Goal: Task Accomplishment & Management: Use online tool/utility

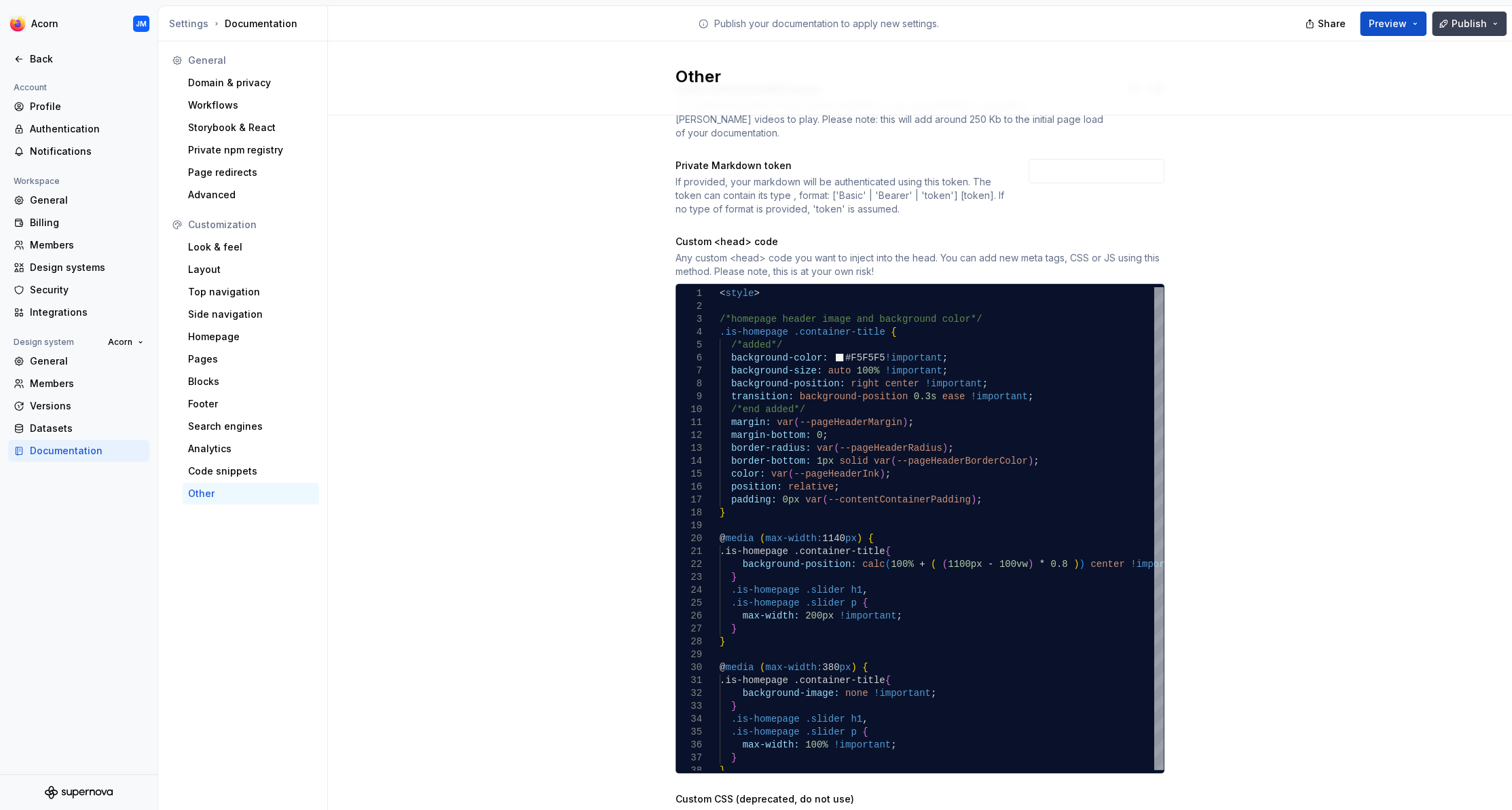
click at [1464, 25] on span "Publish" at bounding box center [1469, 23] width 36 height 14
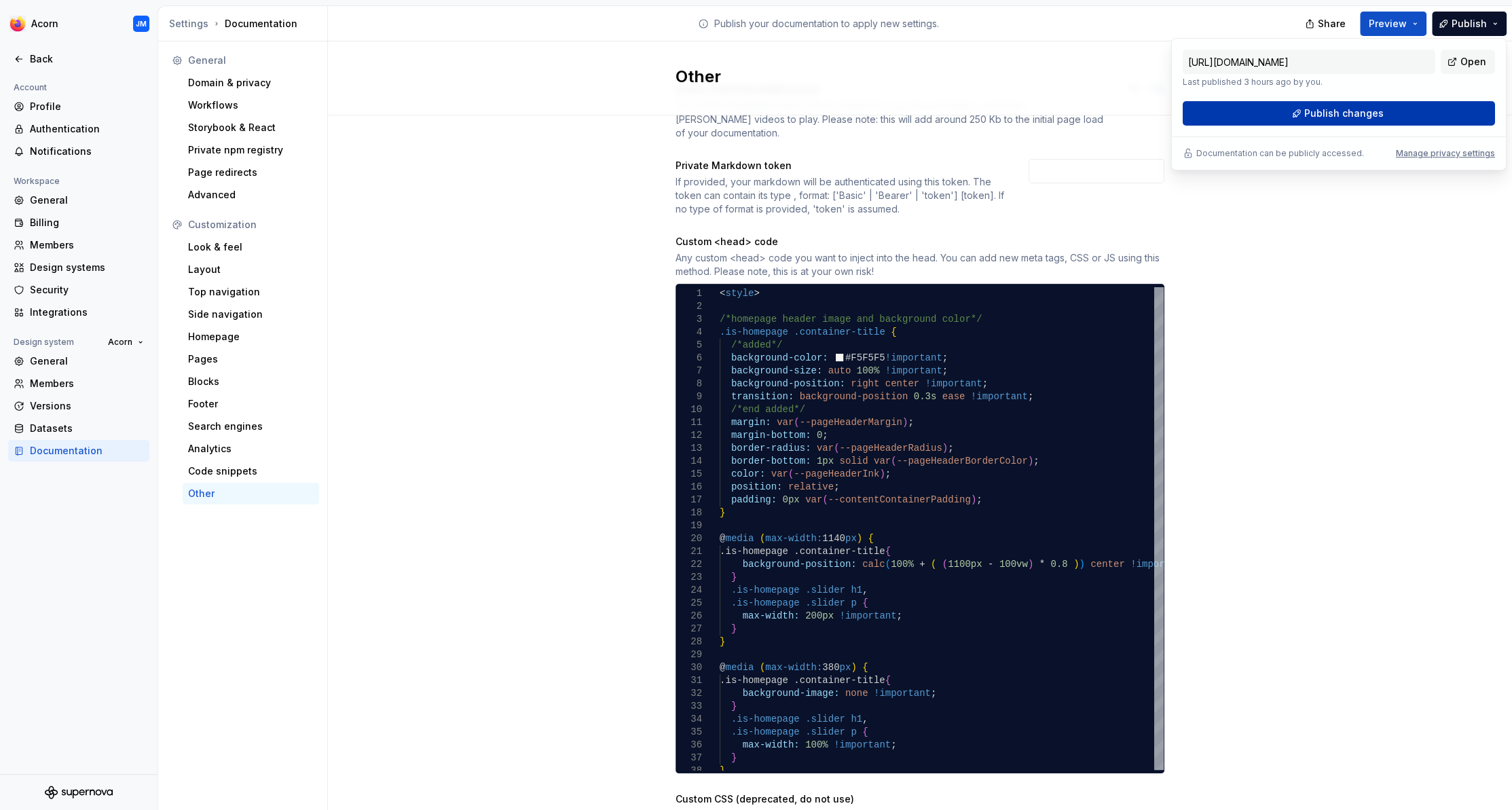
click at [1364, 111] on span "Publish changes" at bounding box center [1344, 113] width 79 height 14
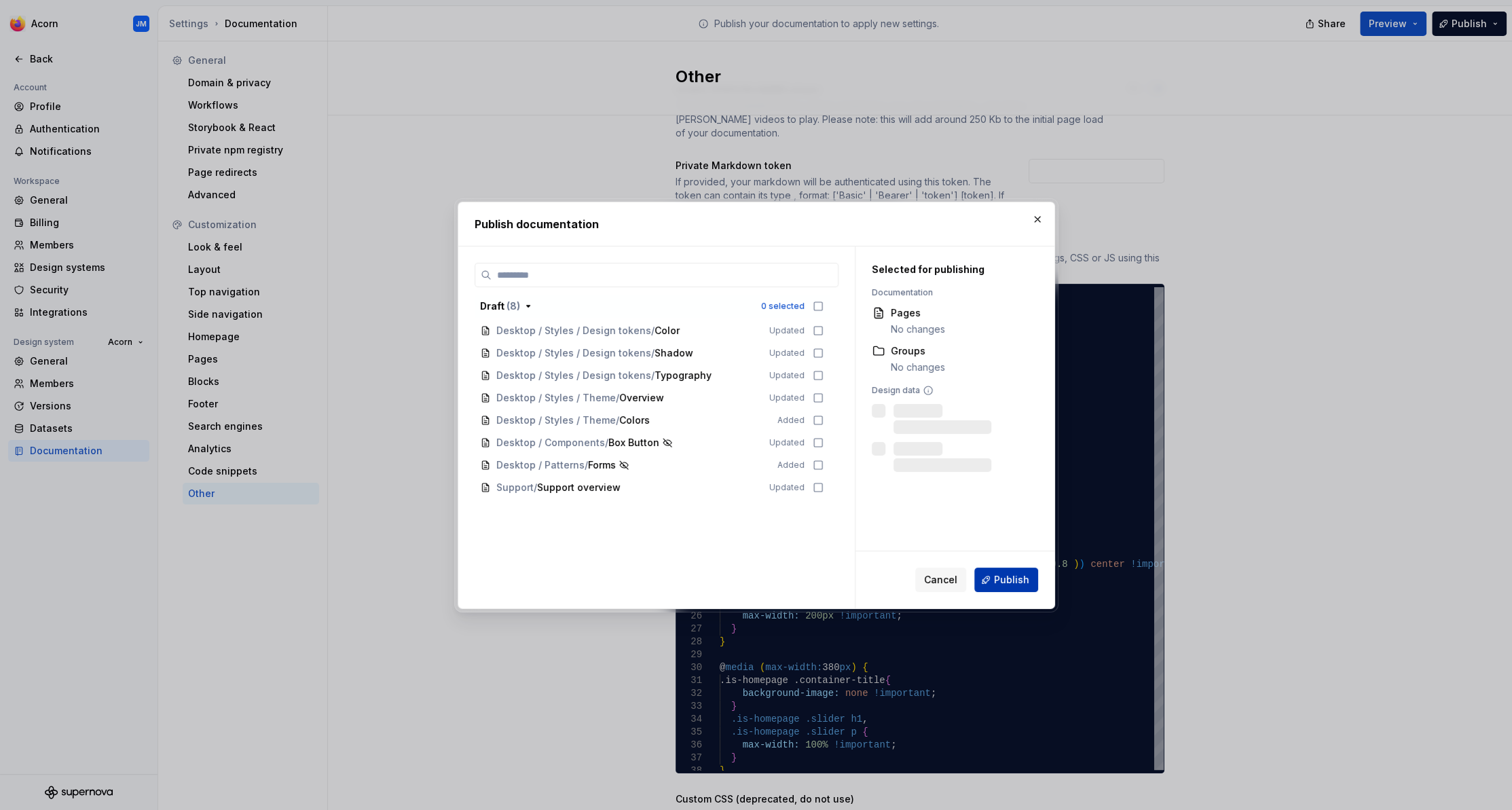
click at [1007, 578] on span "Publish" at bounding box center [1011, 580] width 36 height 14
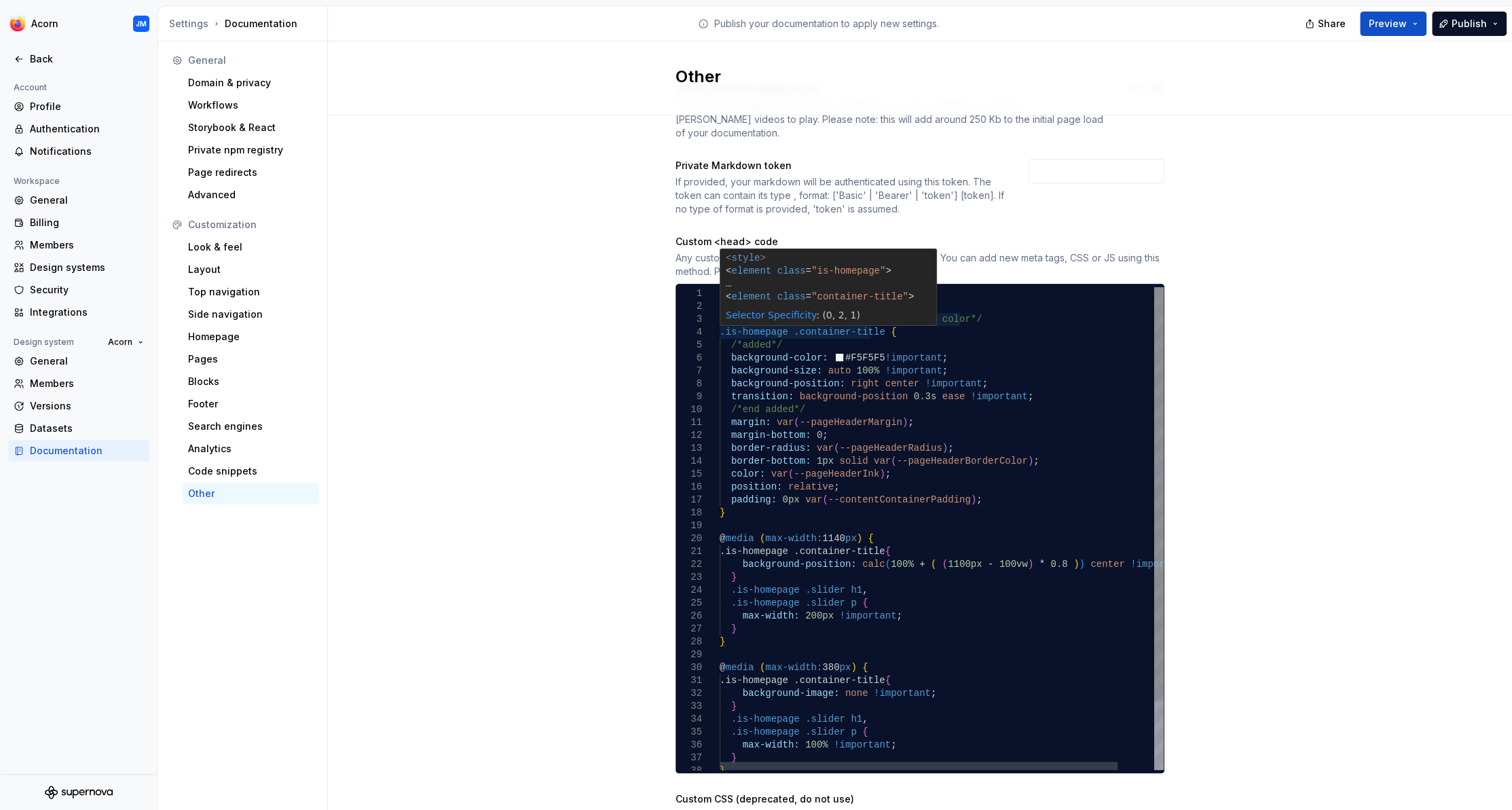
click at [757, 331] on div ".is-homepage .slider p { max-width: 100% !important ; } } } } @ media ( max-wid…" at bounding box center [961, 569] width 484 height 563
click at [721, 318] on div ".is-homepage .slider p { max-width: 100% !important ; } } } } @ media ( max-wid…" at bounding box center [961, 569] width 484 height 563
drag, startPoint x: 745, startPoint y: 317, endPoint x: 727, endPoint y: 317, distance: 18.0
click at [727, 317] on div ".is-homepage .slider p { max-width: 100% !important ; } } } } @ media ( max-wid…" at bounding box center [961, 569] width 484 height 563
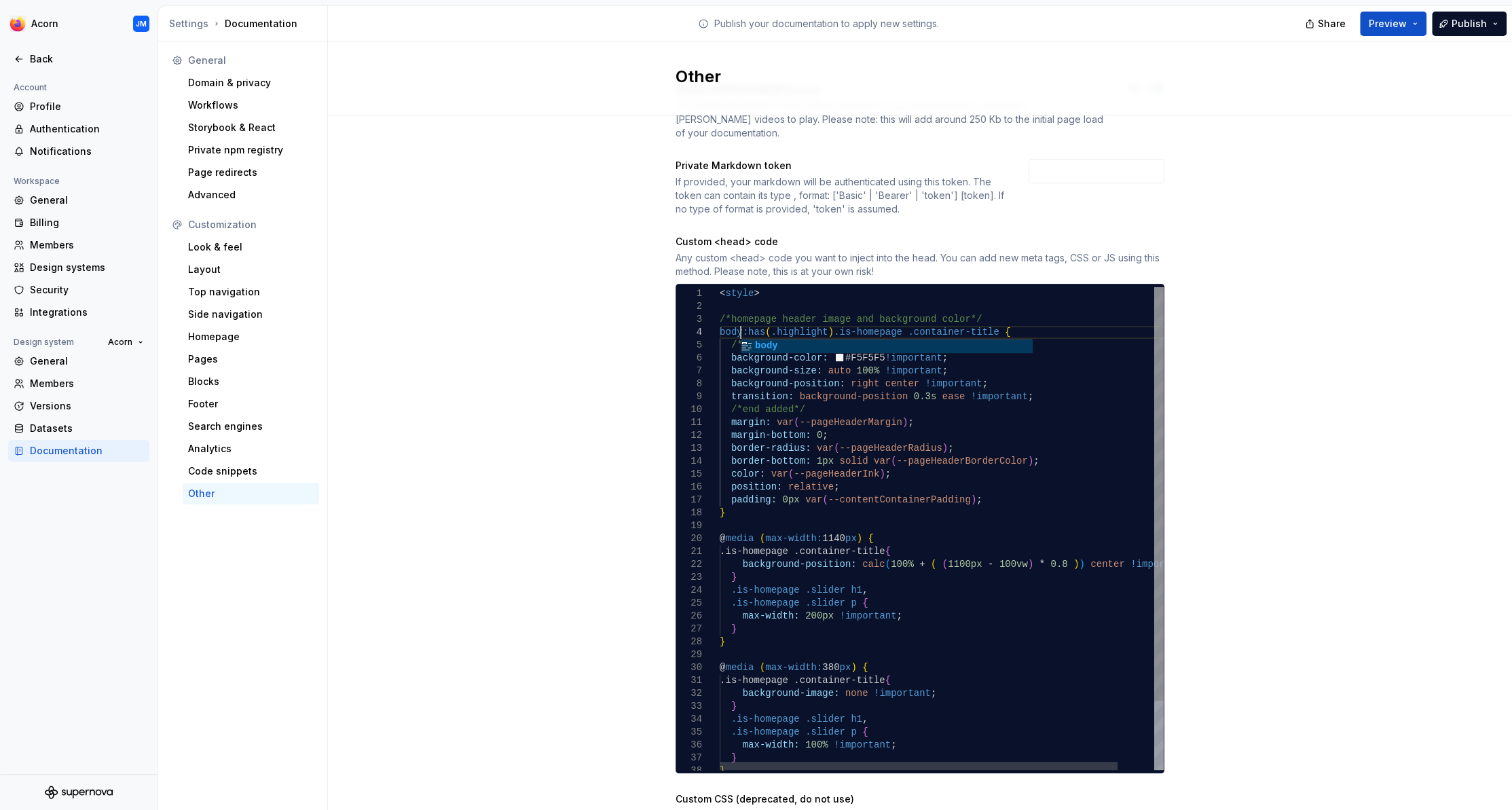
scroll to position [40, 20]
click at [787, 320] on div ".is-homepage .slider p { max-width: 100% !important ; } } } } @ media ( max-wid…" at bounding box center [961, 569] width 484 height 563
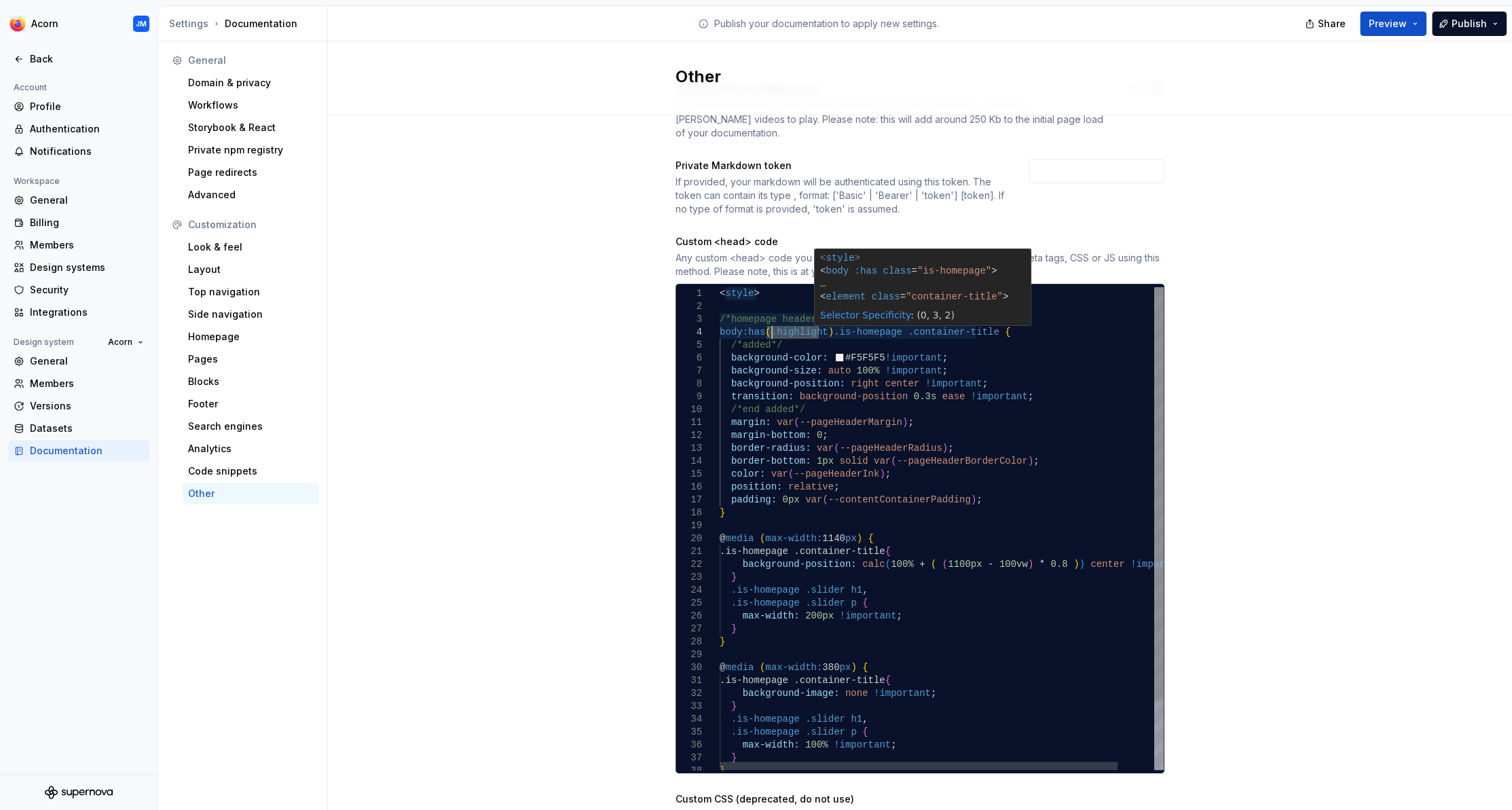
drag, startPoint x: 817, startPoint y: 318, endPoint x: 773, endPoint y: 317, distance: 44.0
click at [773, 317] on div ".is-homepage .slider p { max-width: 100% !important ; } } } } @ media ( max-wid…" at bounding box center [961, 569] width 484 height 563
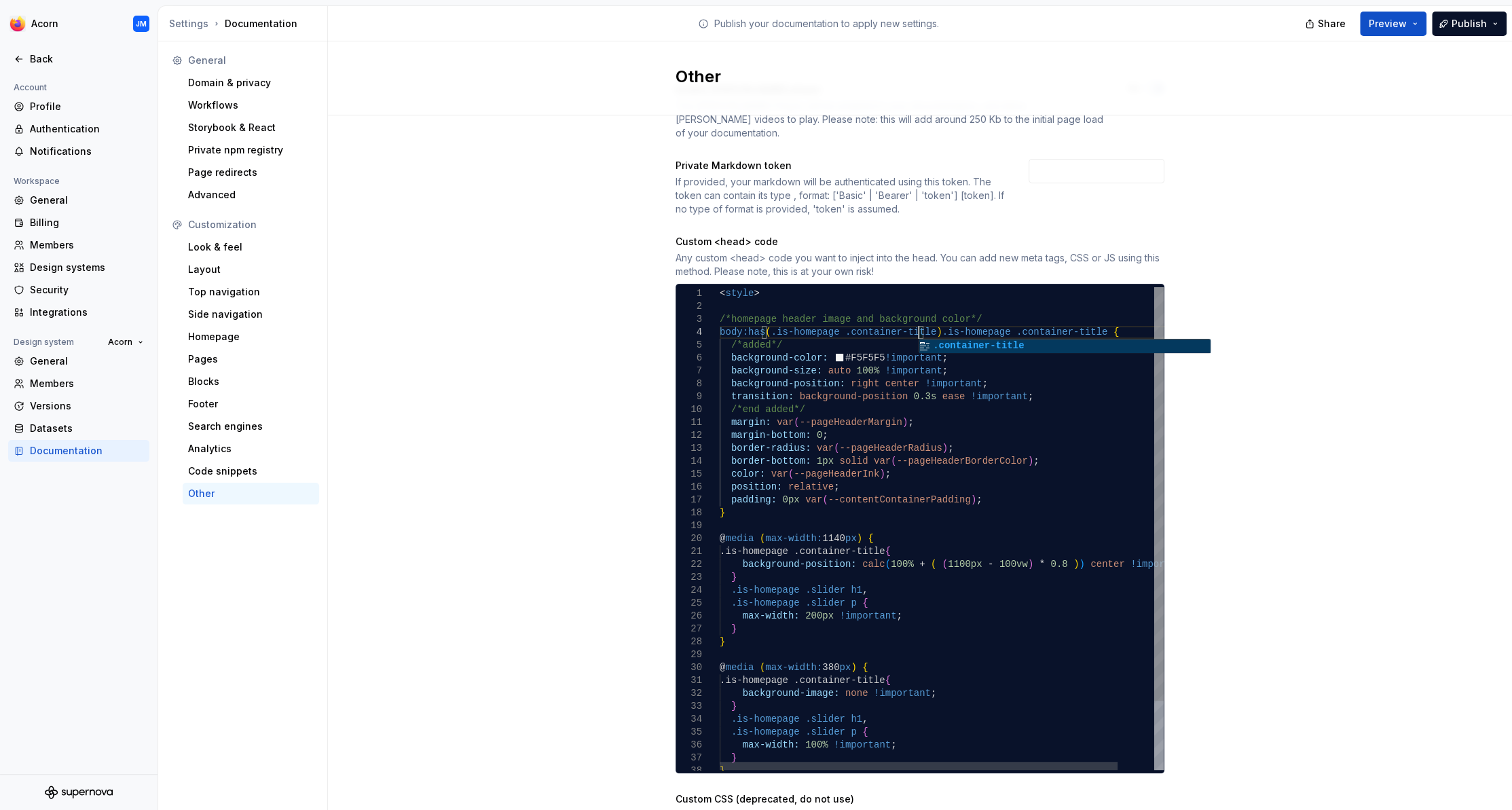
scroll to position [40, 199]
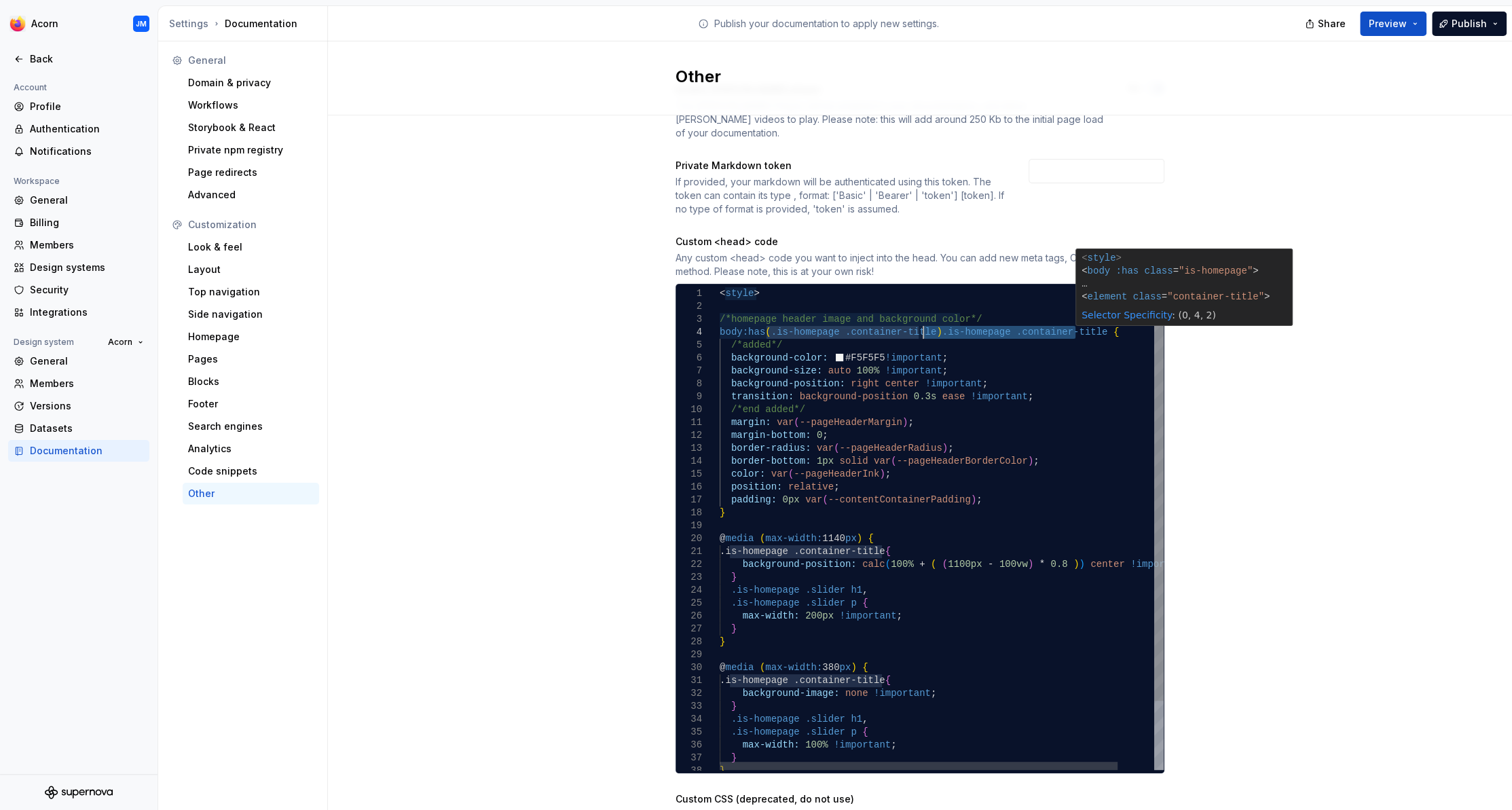
drag, startPoint x: 1074, startPoint y: 317, endPoint x: 925, endPoint y: 318, distance: 149.0
click at [925, 318] on div ".is-homepage .slider p { max-width: 100% !important ; } } } } @ media ( max-wid…" at bounding box center [961, 569] width 484 height 563
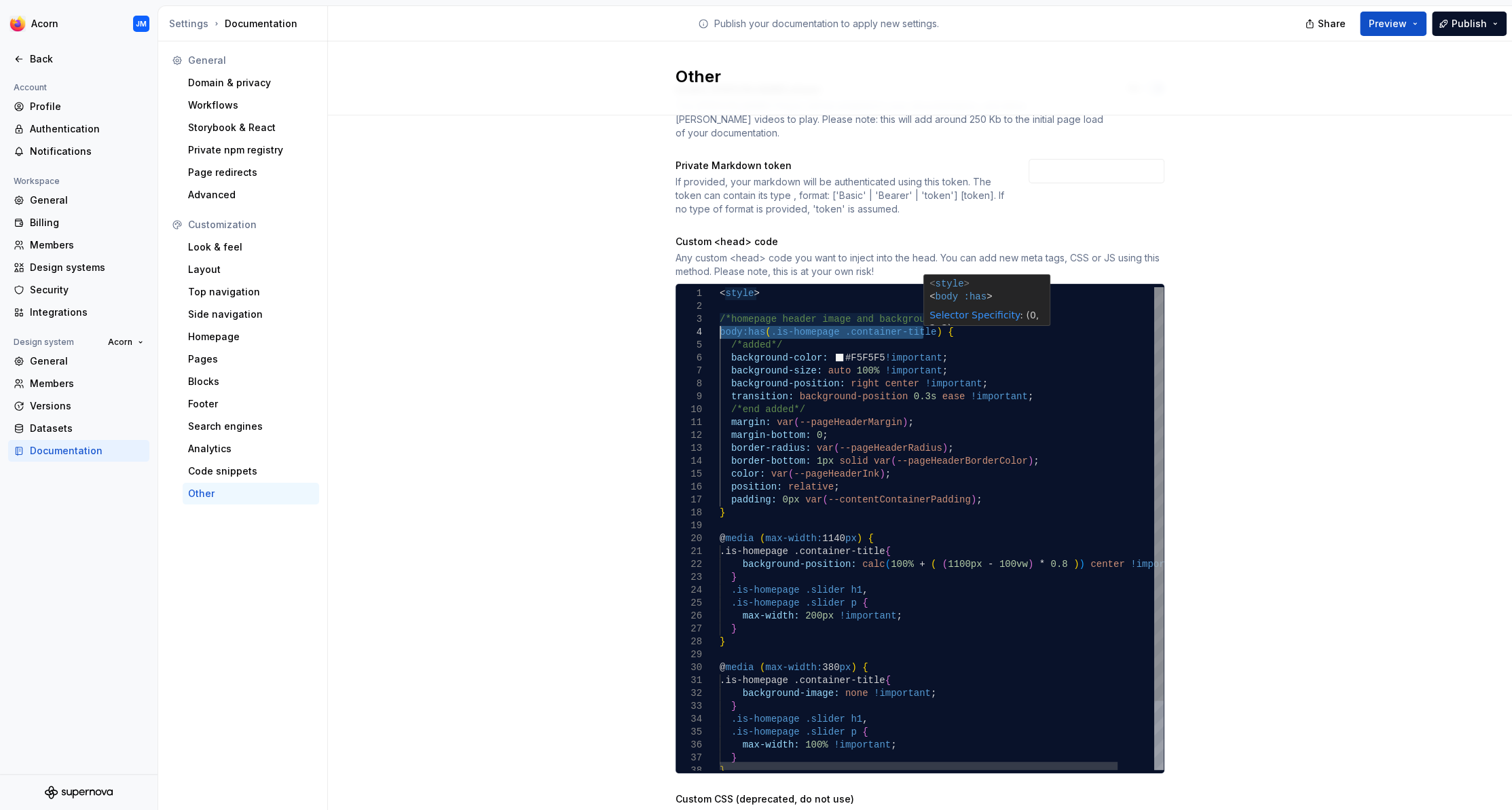
drag, startPoint x: 923, startPoint y: 318, endPoint x: 722, endPoint y: 314, distance: 201.0
click at [722, 314] on div ".is-homepage .slider p { max-width: 100% !important ; } } } } @ media ( max-wid…" at bounding box center [961, 569] width 484 height 563
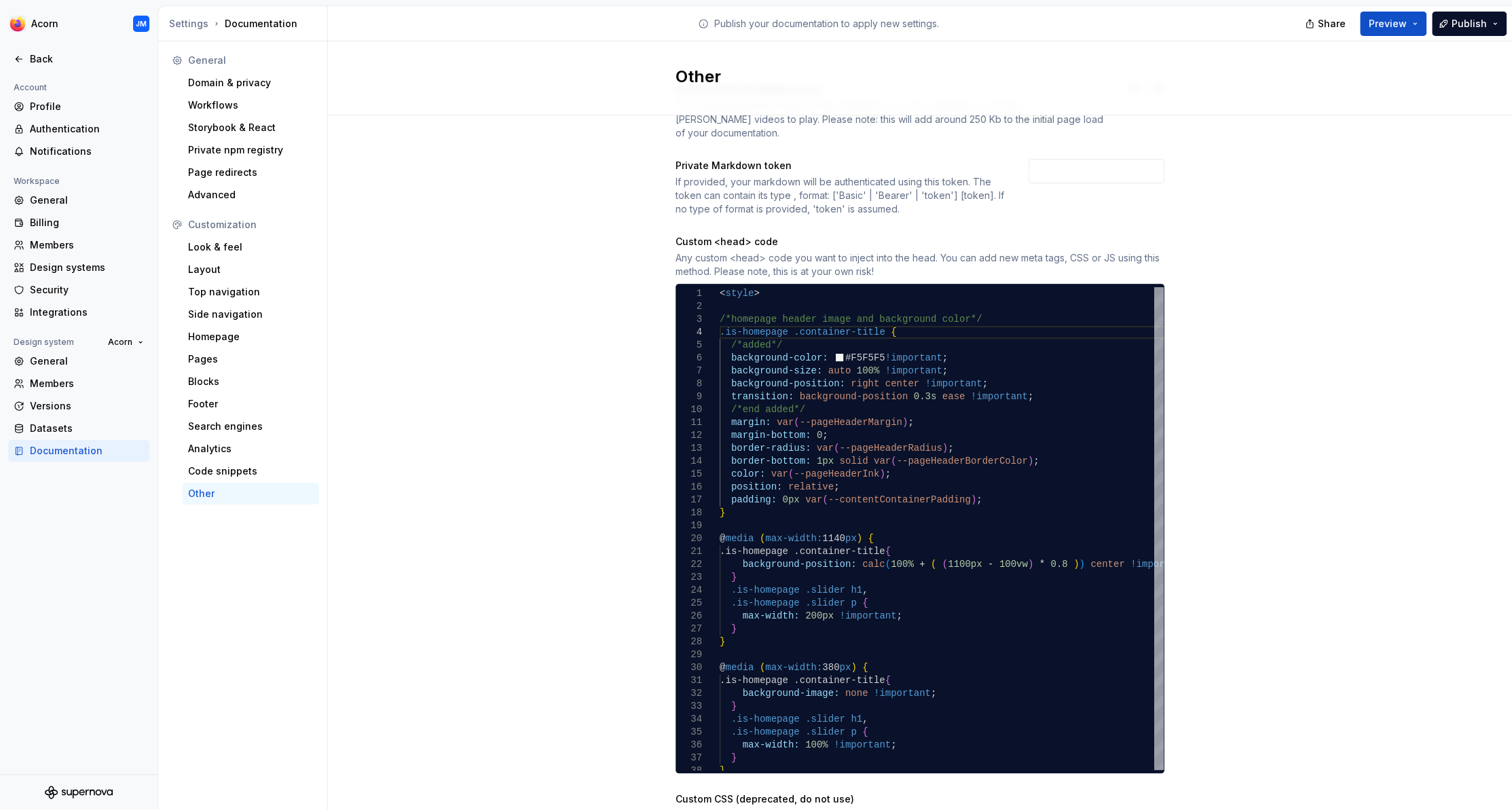
click at [1228, 426] on div "Enable [PERSON_NAME] player The [PERSON_NAME] Player will be enabled in your do…" at bounding box center [919, 509] width 1184 height 901
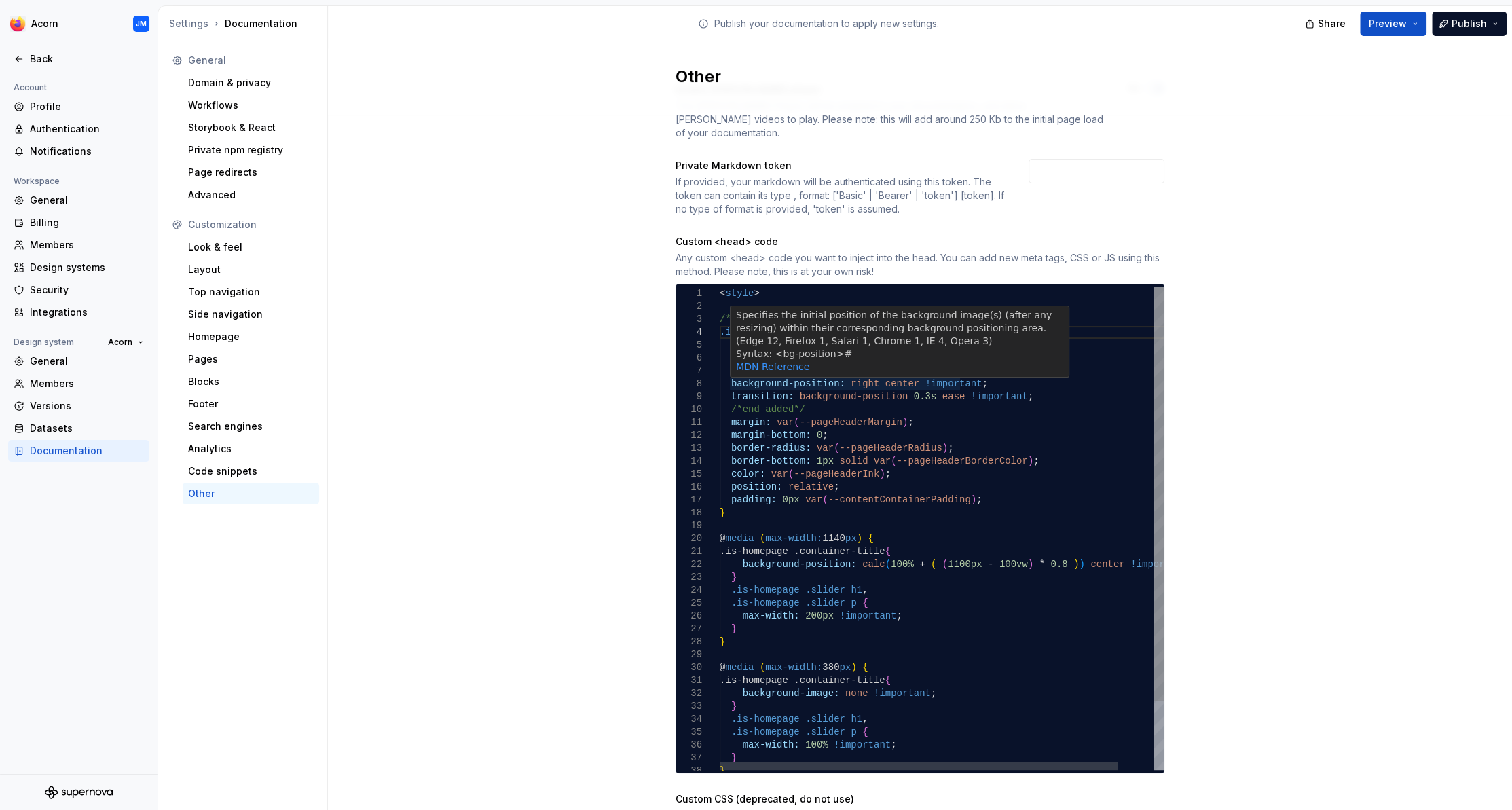
click at [953, 368] on div ".is-homepage .slider p { max-width: 100% !important ; } } } } @ media ( max-wid…" at bounding box center [961, 569] width 484 height 563
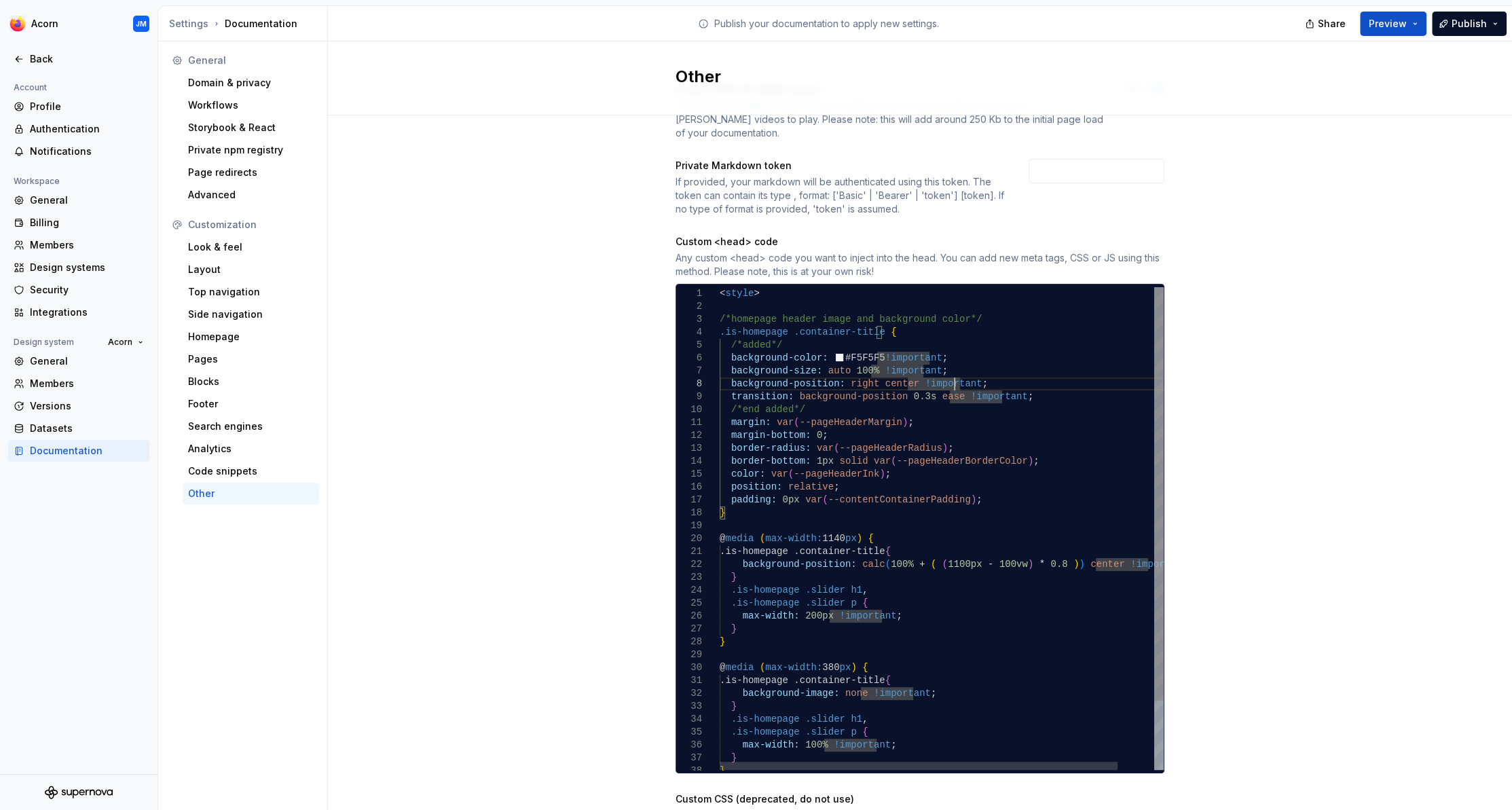
click at [1023, 385] on div ".is-homepage .slider p { max-width: 100% !important ; } } } } @ media ( max-wid…" at bounding box center [961, 569] width 484 height 563
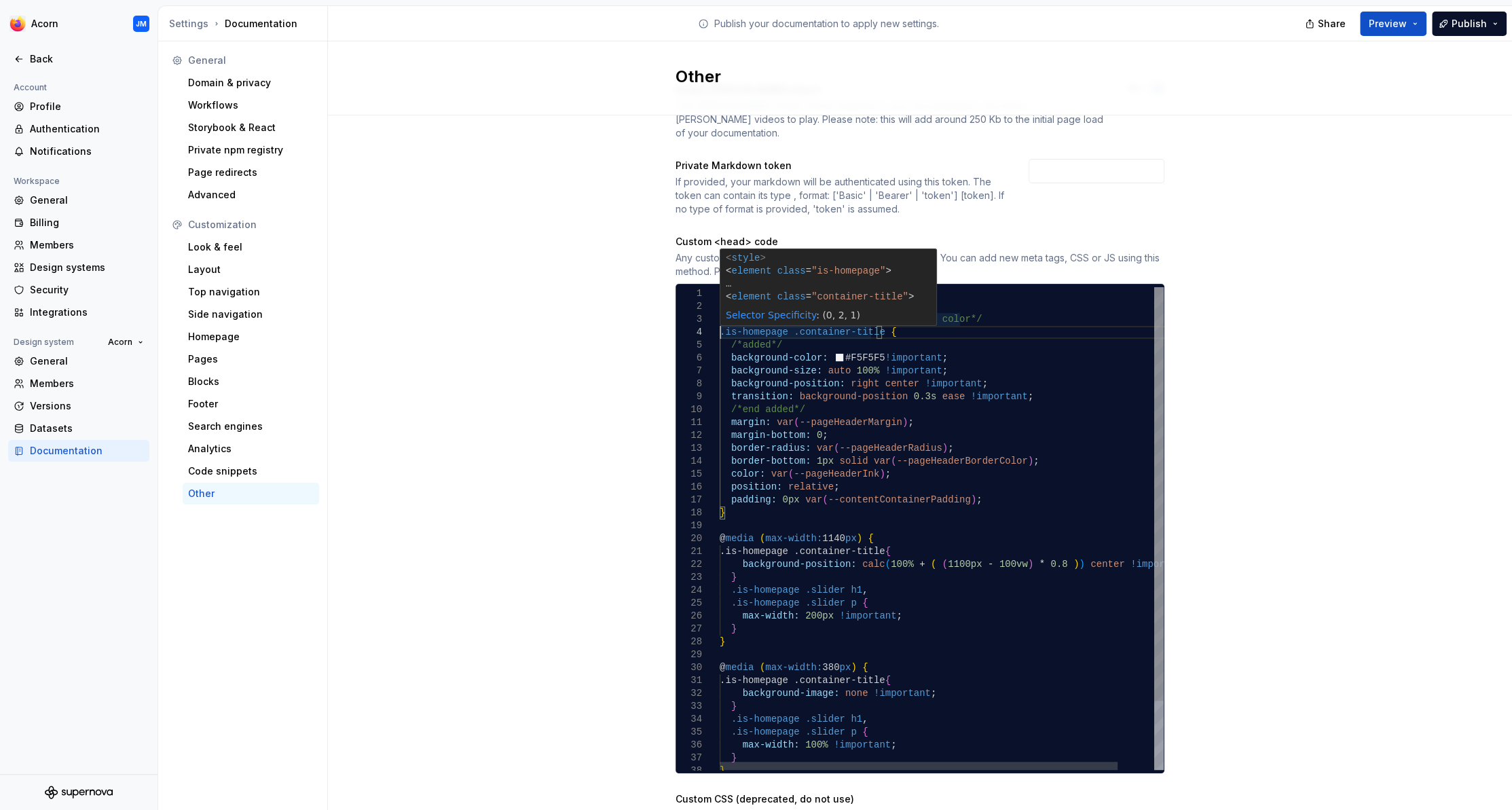
click at [722, 321] on div ".is-homepage .slider p { max-width: 100% !important ; } } } } @ media ( max-wid…" at bounding box center [961, 569] width 484 height 563
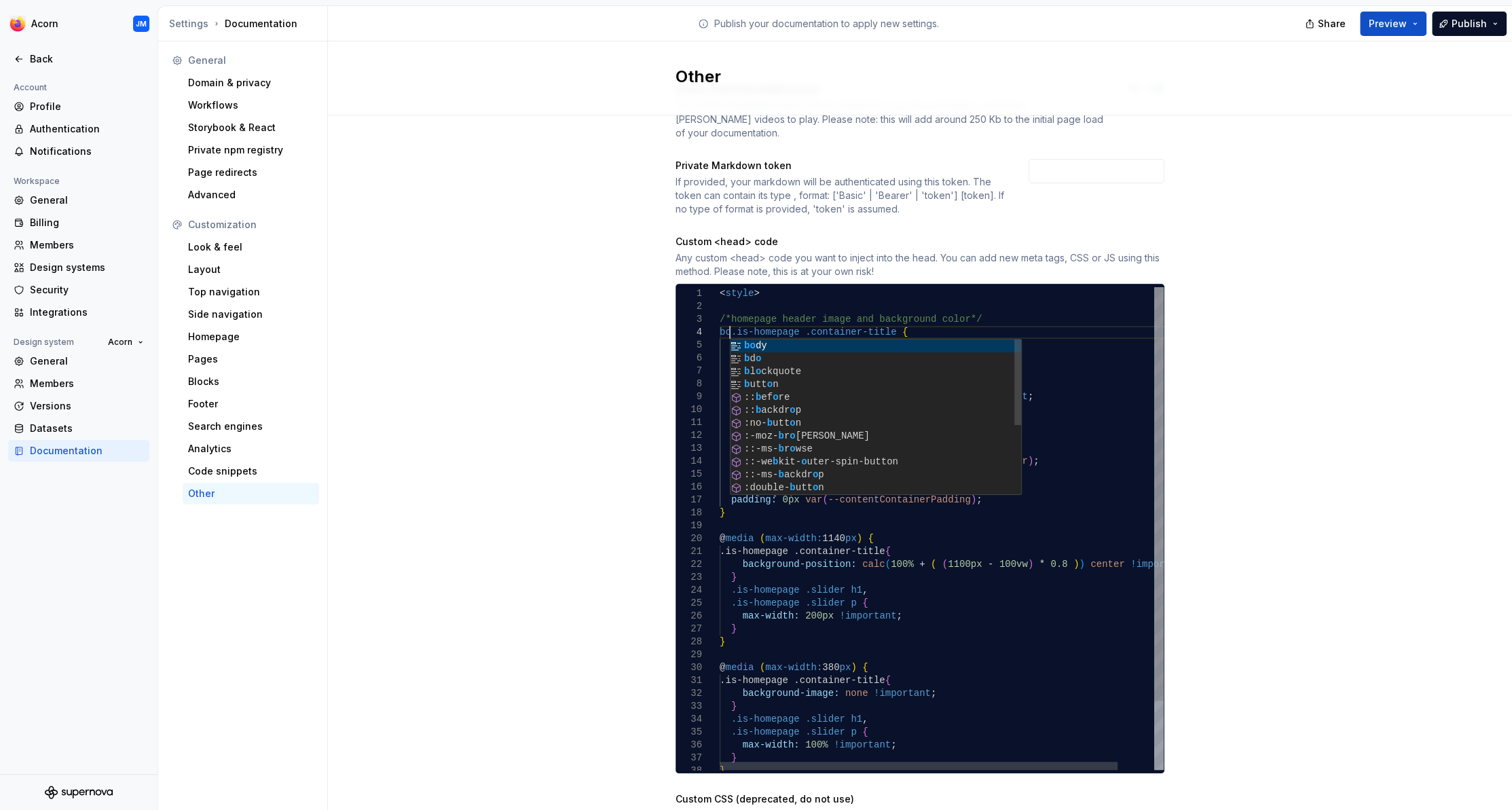
scroll to position [40, 20]
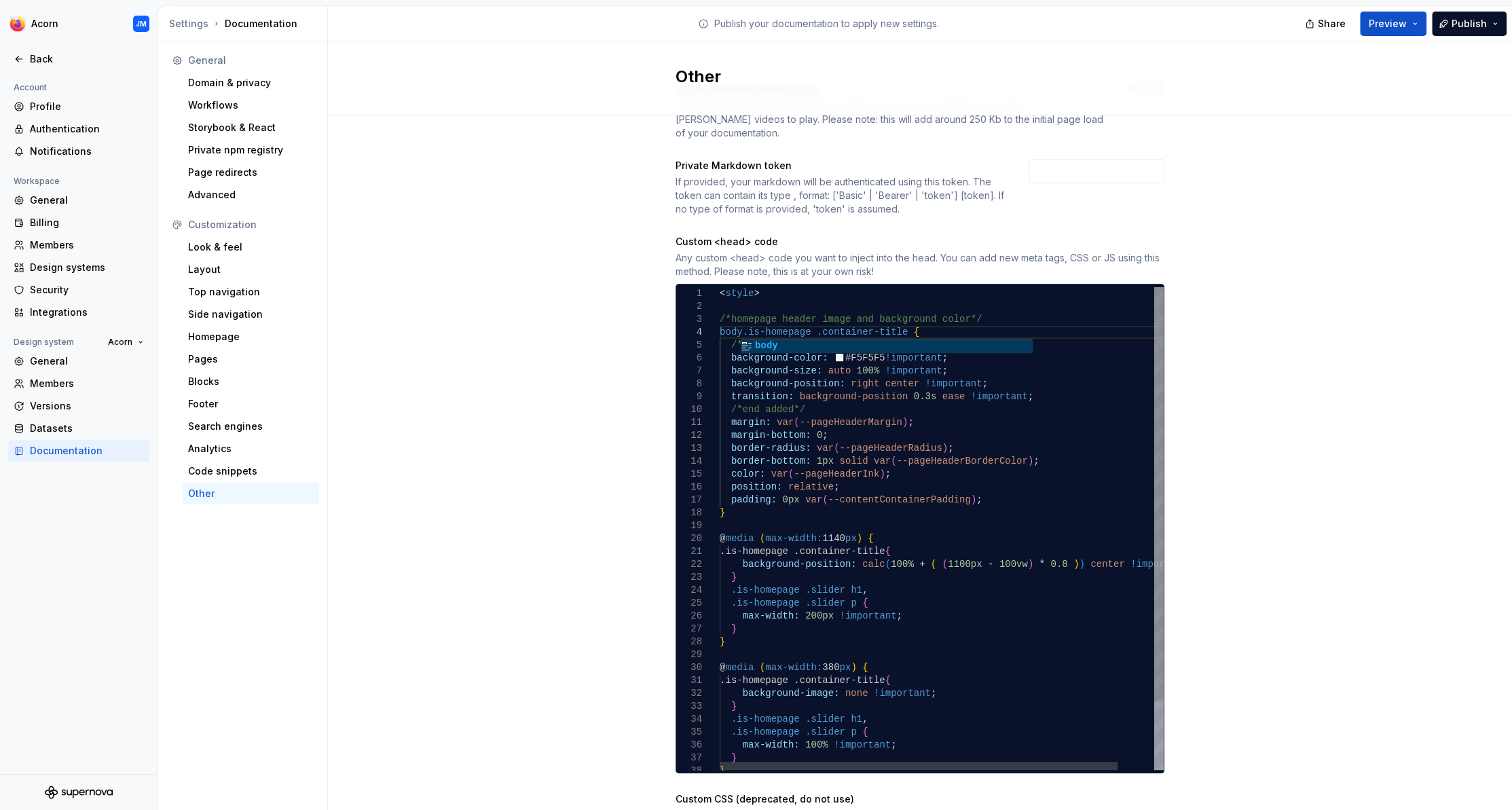
click at [743, 321] on div ".is-homepage .slider p { max-width: 100% !important ; } } } } @ media ( max-wid…" at bounding box center [961, 569] width 484 height 563
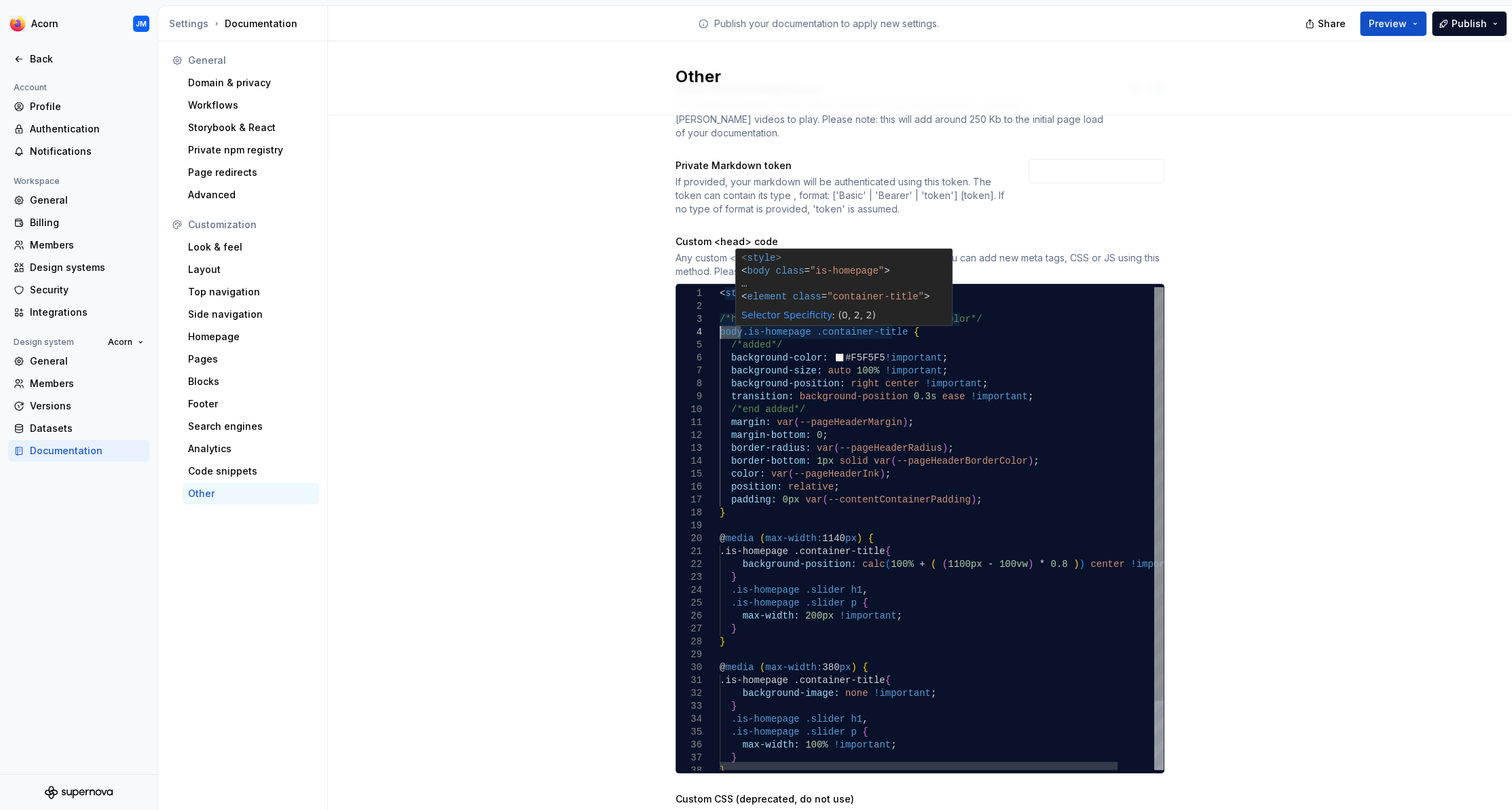
drag, startPoint x: 739, startPoint y: 319, endPoint x: 721, endPoint y: 320, distance: 18.0
click at [721, 320] on div ".is-homepage .slider p { max-width: 100% !important ; } } } } @ media ( max-wid…" at bounding box center [961, 569] width 484 height 563
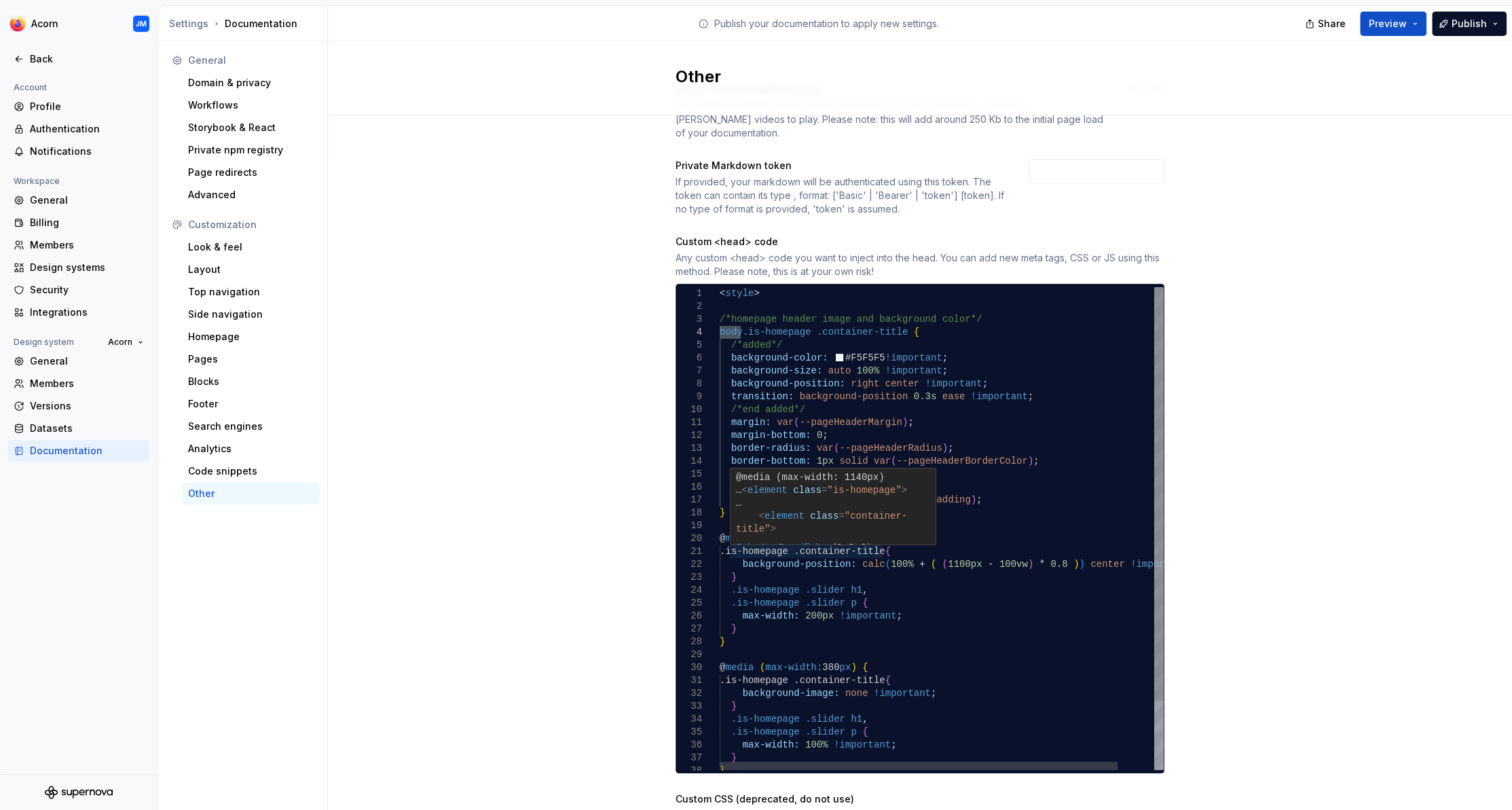
click at [731, 539] on div ".is-homepage .slider p { max-width: 100% !important ; } } } } @ media ( max-wid…" at bounding box center [961, 569] width 484 height 563
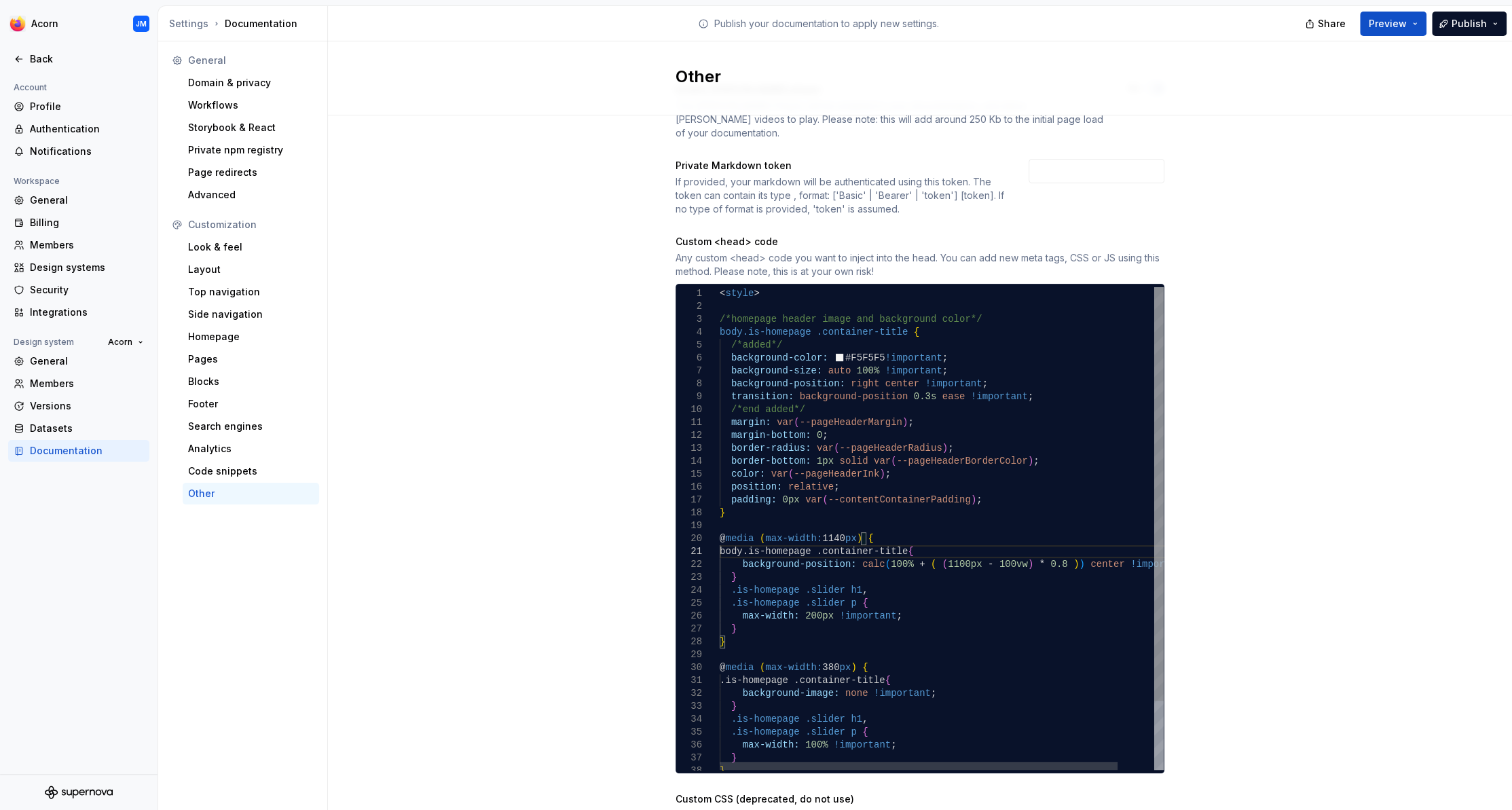
click at [739, 553] on div ".is-homepage .slider p { max-width: 100% !important ; } } } } @ media ( max-wid…" at bounding box center [961, 569] width 484 height 563
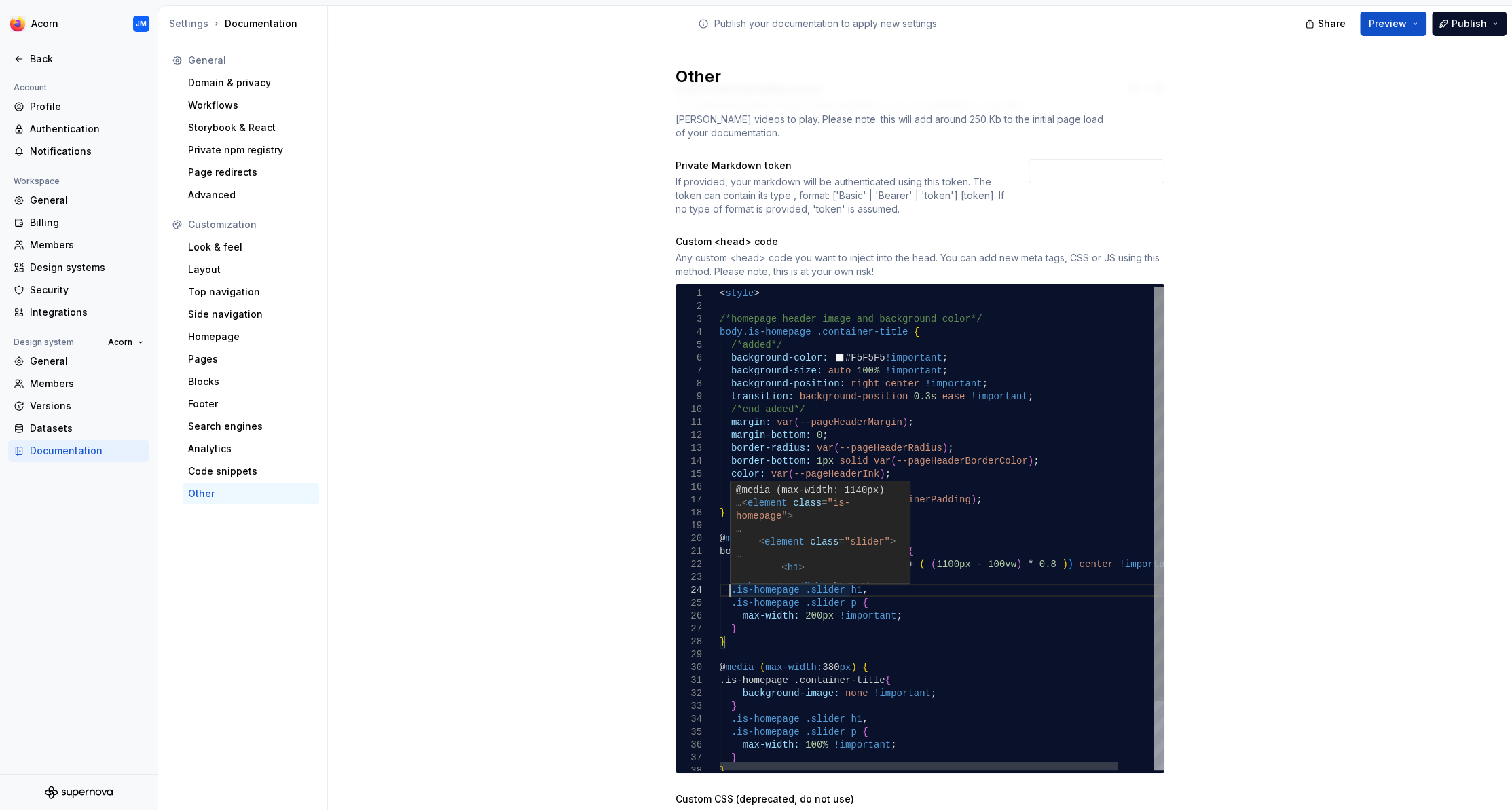
click at [731, 579] on div ".is-homepage .slider p { max-width: 100% !important ; } } } } @ media ( max-wid…" at bounding box center [961, 569] width 484 height 563
click at [731, 592] on div ".is-homepage .slider p { max-width: 100% !important ; } } } } @ media ( max-wid…" at bounding box center [961, 569] width 484 height 563
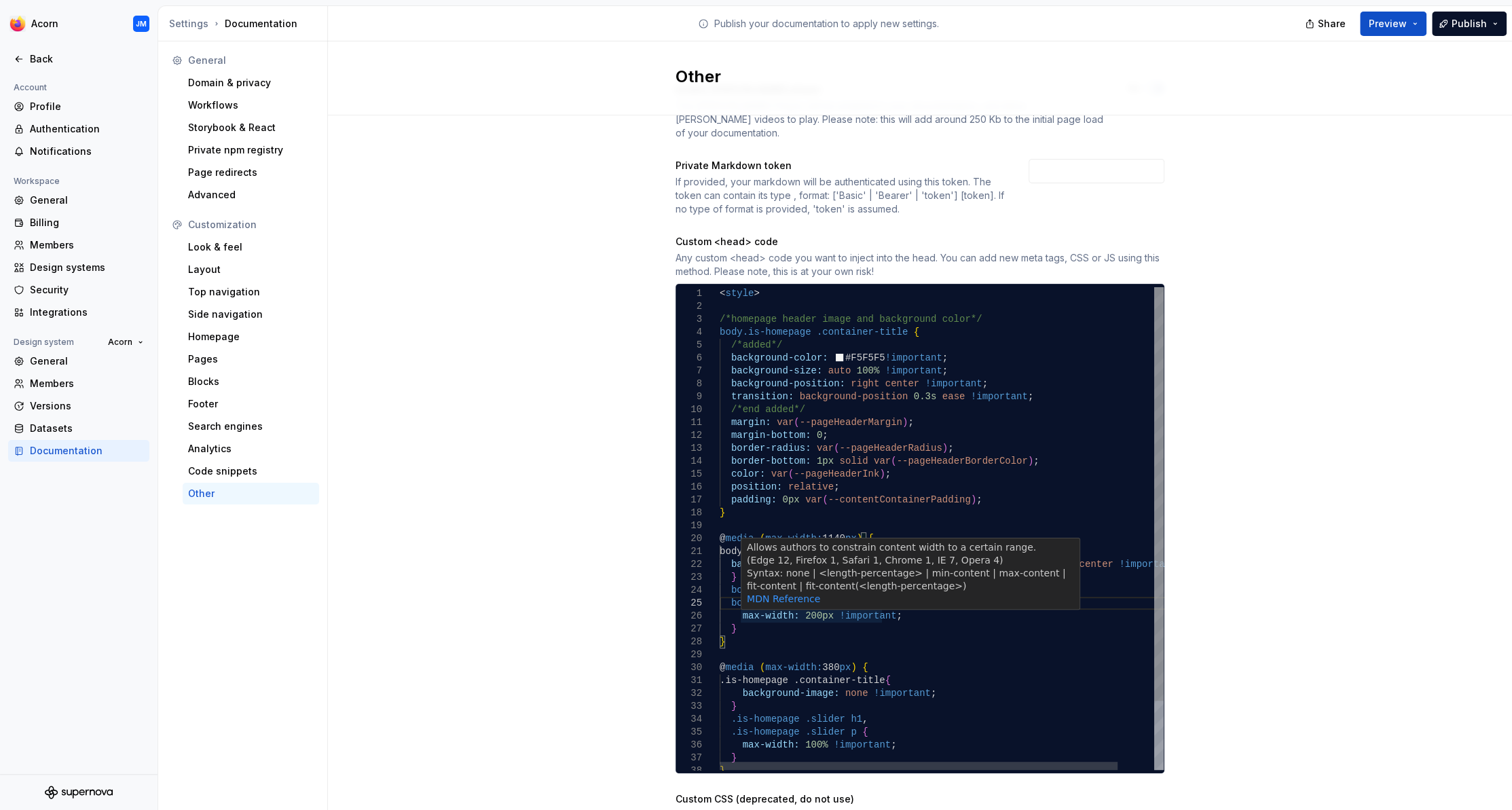
click at [731, 553] on div ".is-homepage .slider p { max-width: 100% !important ; } } } } @ media ( max-wid…" at bounding box center [961, 569] width 484 height 563
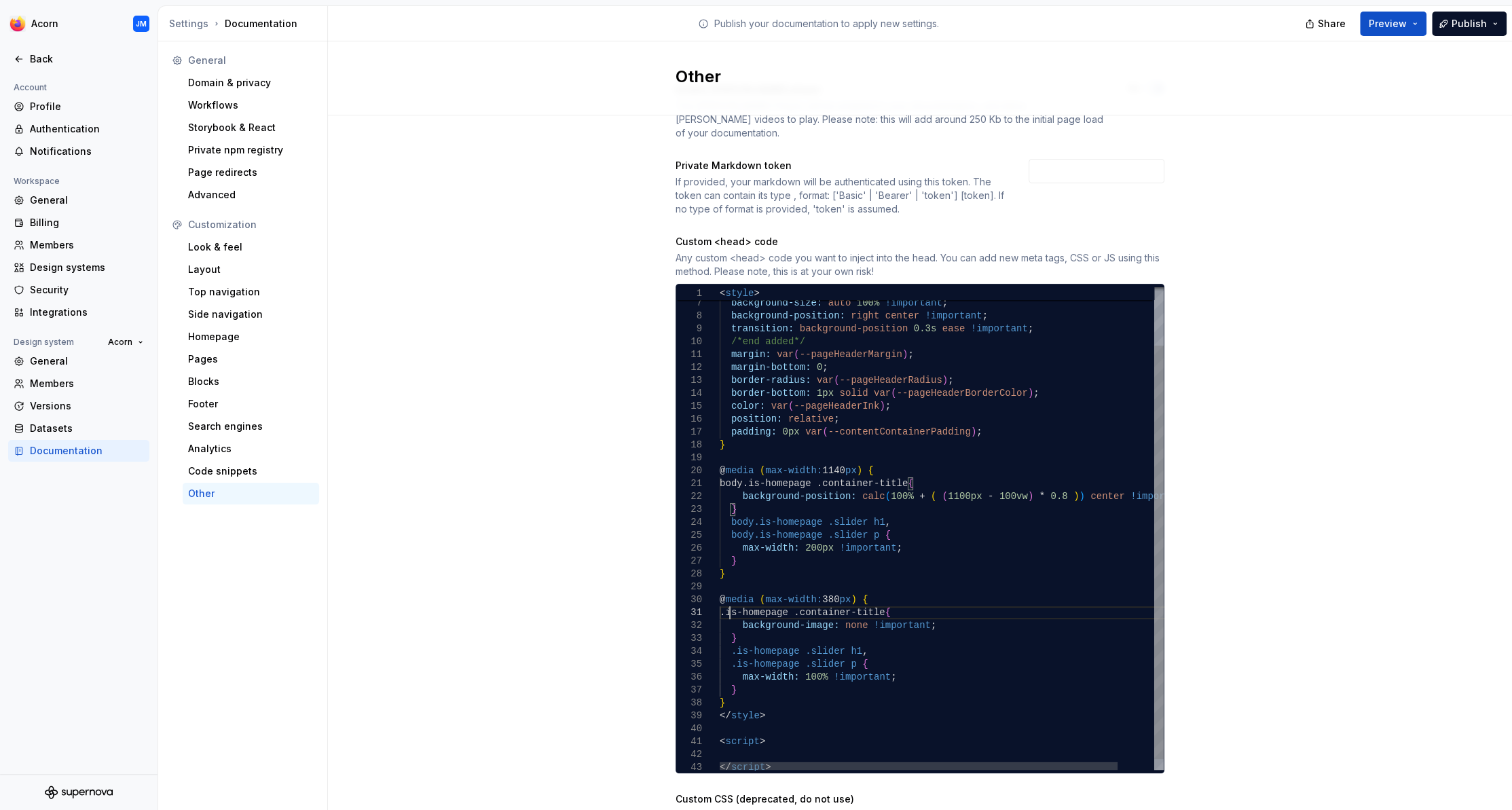
click at [730, 602] on div ".is-homepage .slider p { max-width: 100% !important ; } } } } @ media ( max-wid…" at bounding box center [961, 501] width 484 height 563
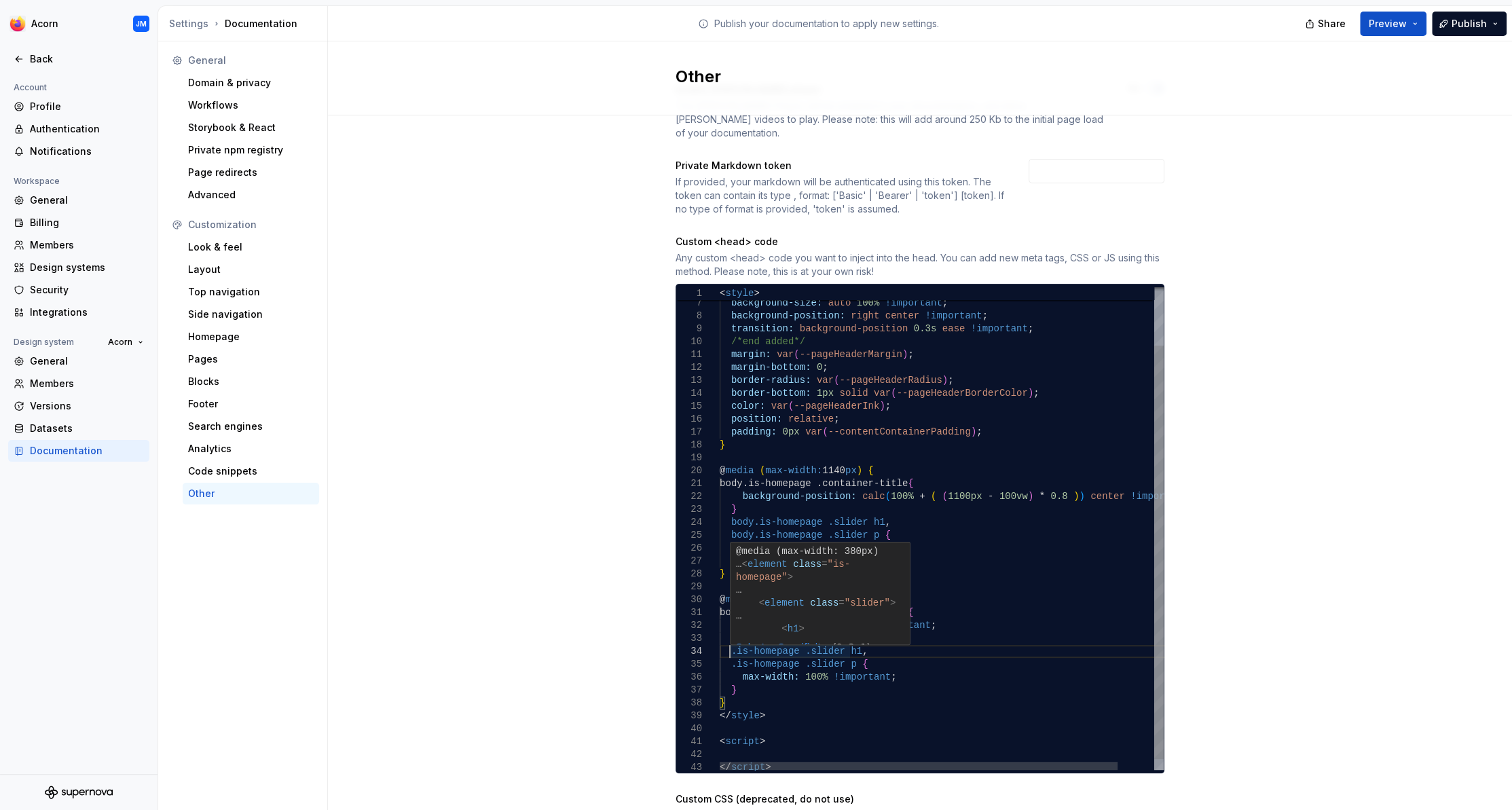
click at [731, 638] on div ".is-homepage .slider p { max-width: 100% !important ; } } } } @ media ( max-wid…" at bounding box center [961, 501] width 484 height 563
click at [731, 651] on div ".is-homepage .slider p { max-width: 100% !important ; } } } } @ media ( max-wid…" at bounding box center [961, 501] width 484 height 563
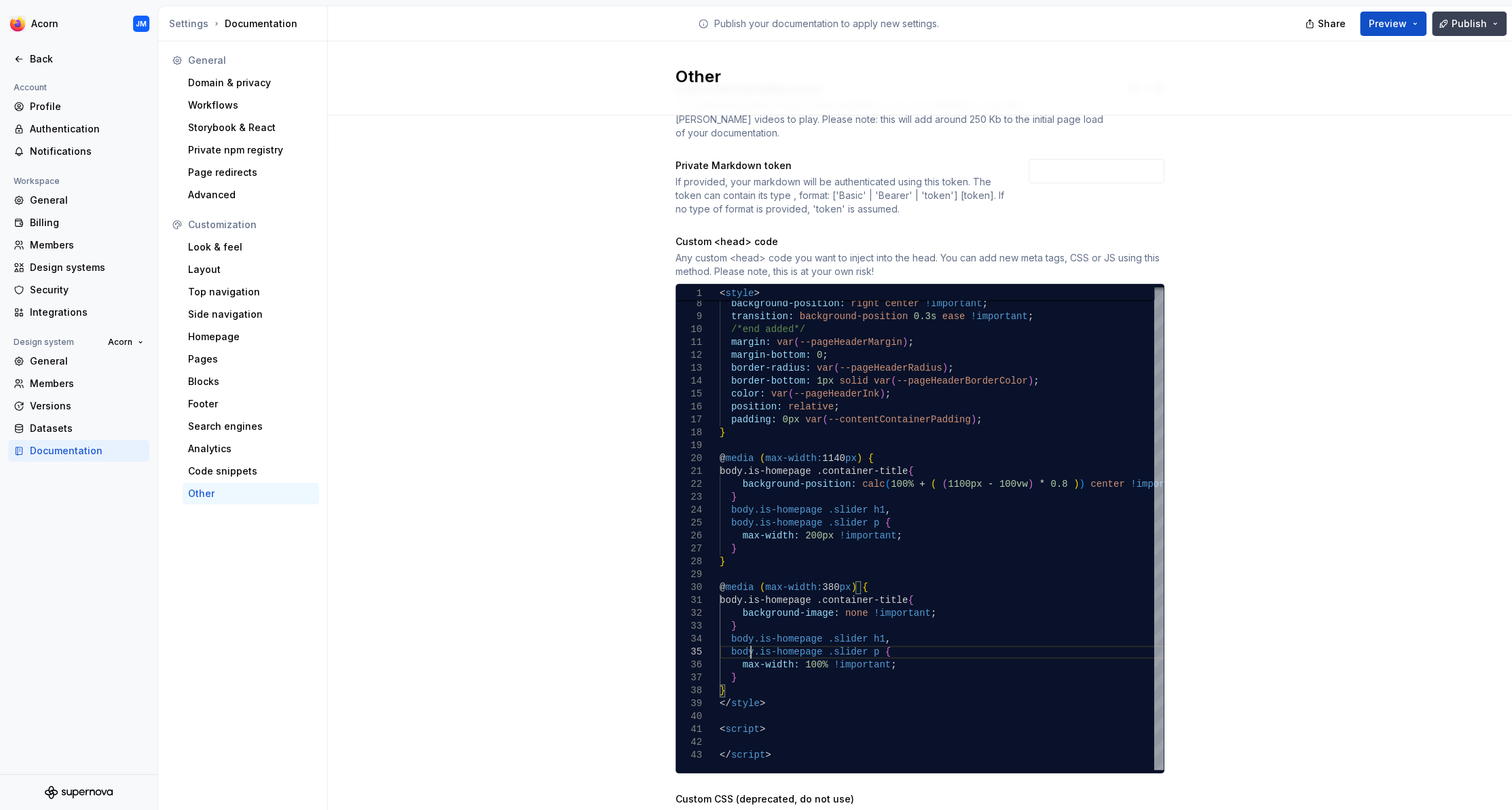
click at [1460, 23] on span "Publish" at bounding box center [1469, 23] width 36 height 14
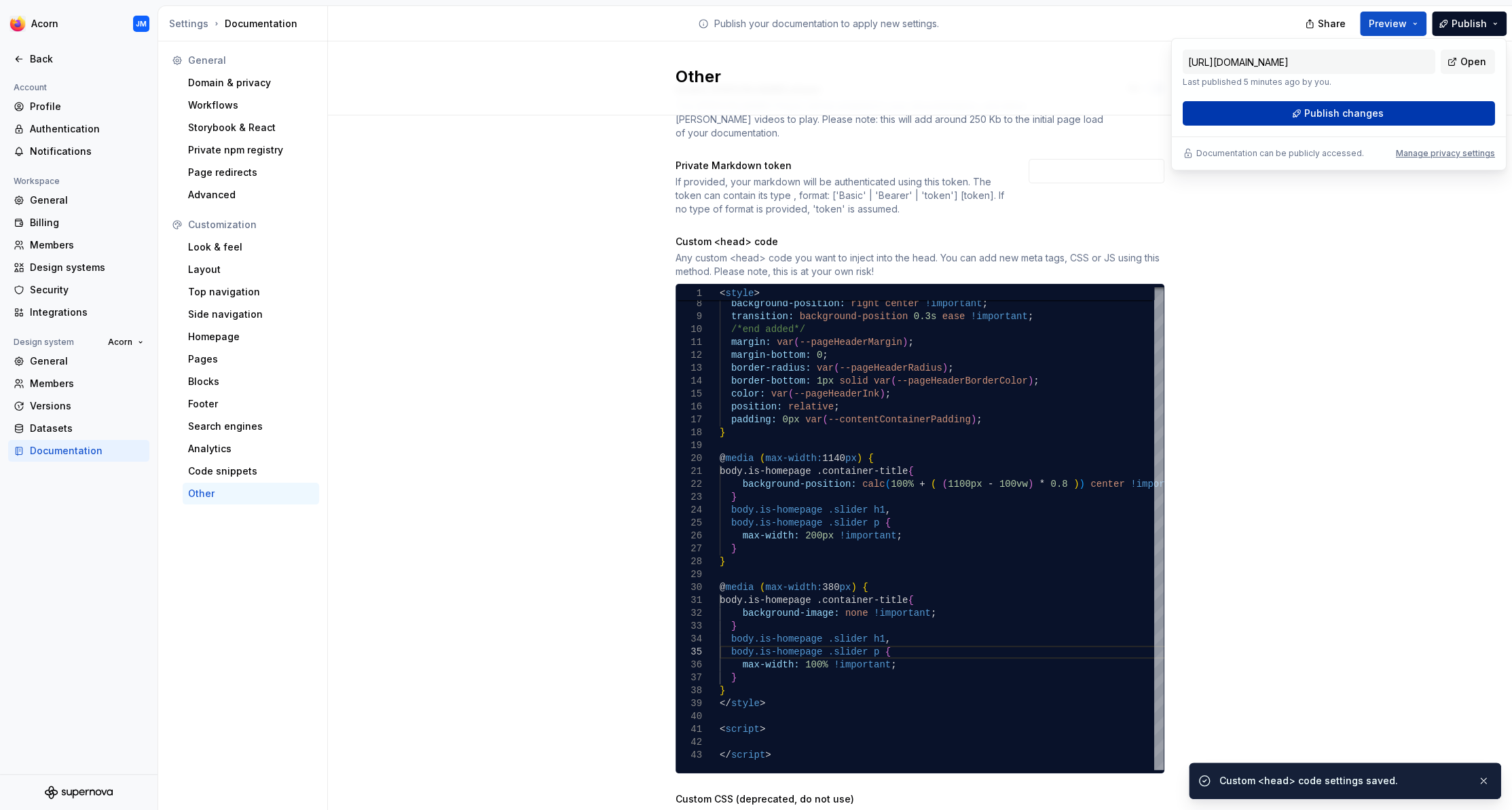
click at [1396, 111] on button "Publish changes" at bounding box center [1338, 113] width 312 height 24
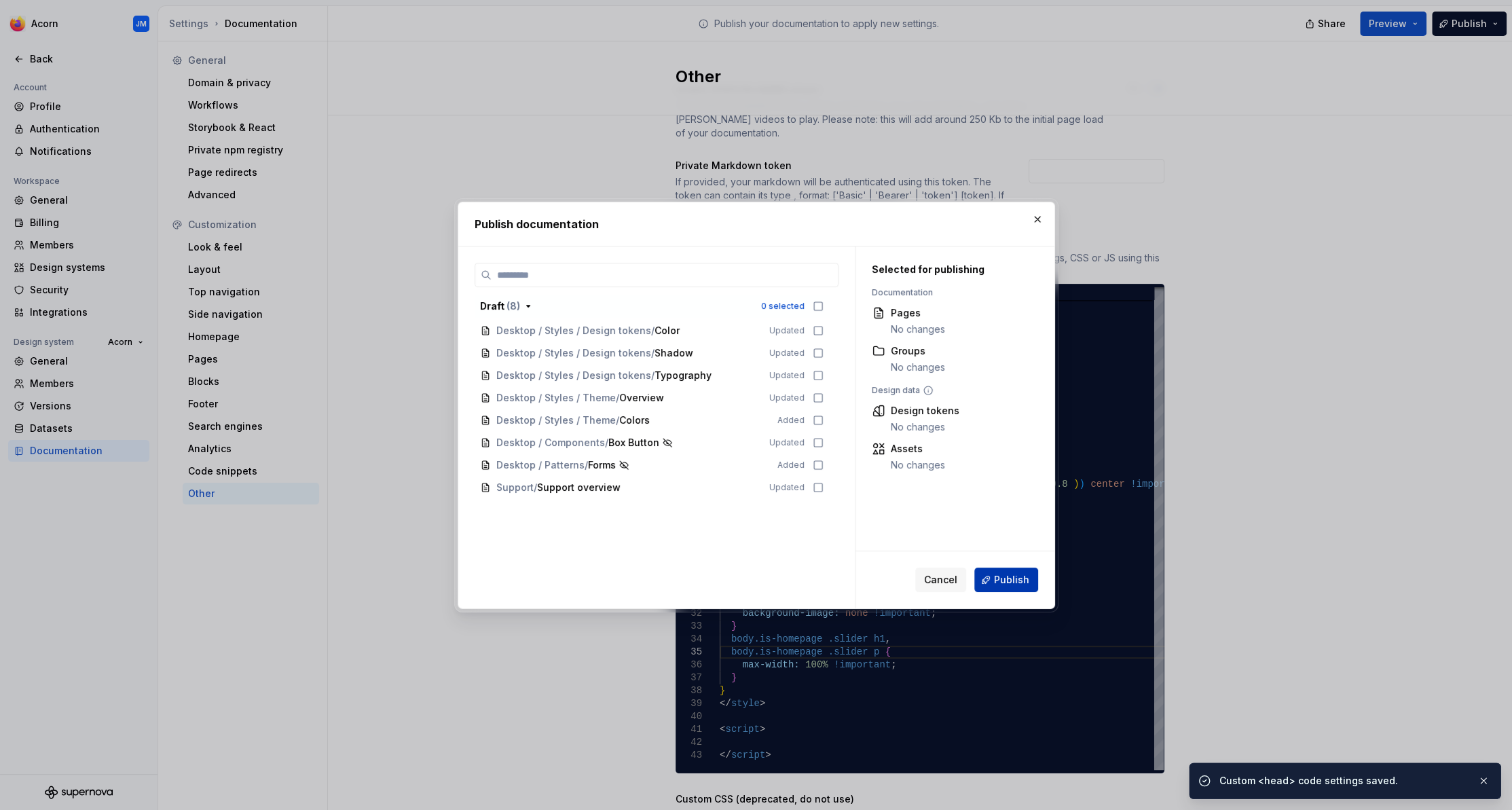
click at [1009, 582] on span "Publish" at bounding box center [1011, 580] width 36 height 14
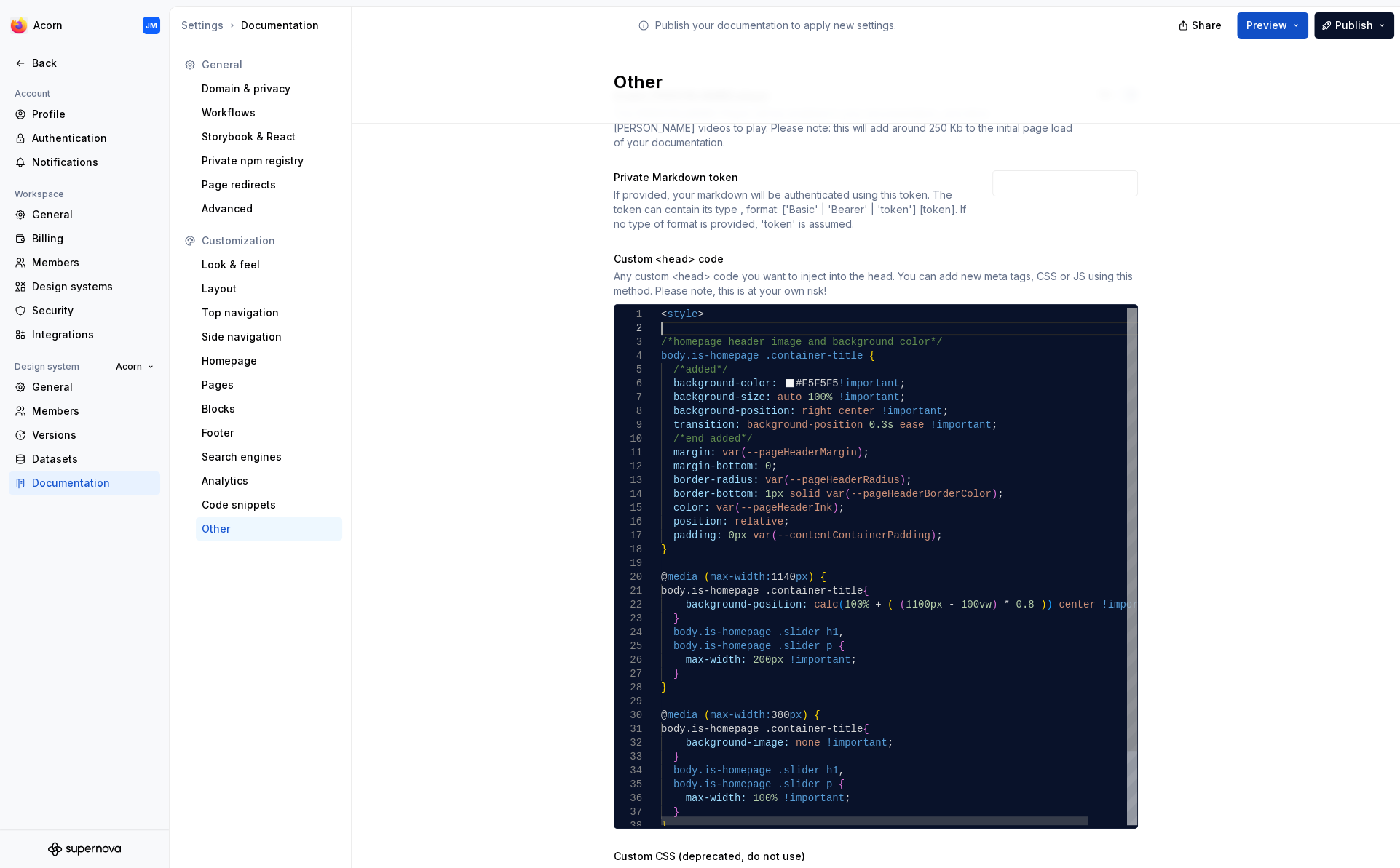
click at [667, 318] on div "body.is-homepage .slider p { max-width: 100% !important ; } } } } @ media ( max…" at bounding box center [921, 609] width 519 height 603
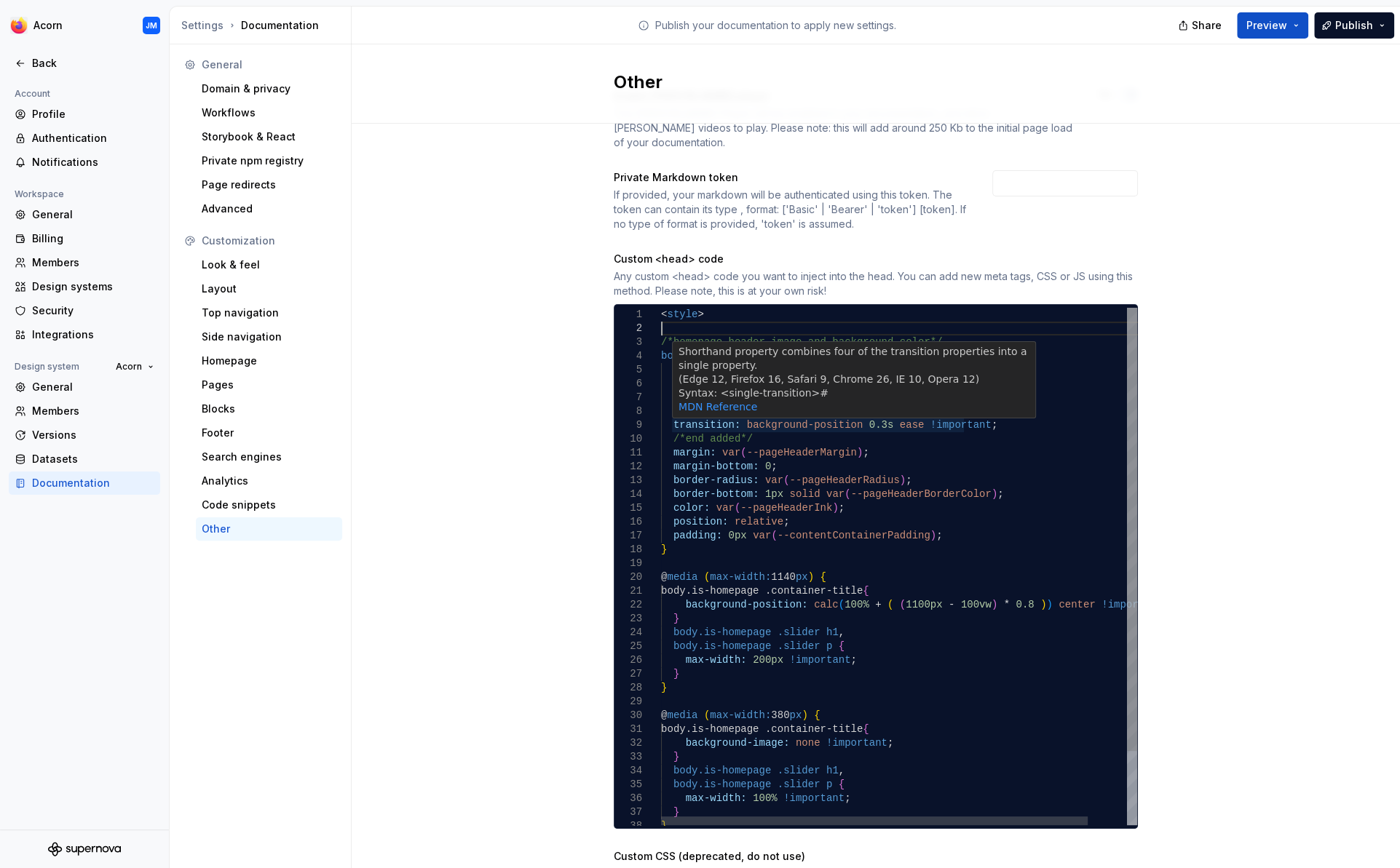
click at [717, 428] on div "body.is-homepage .slider p { max-width: 100% !important ; } } } } @ media ( max…" at bounding box center [921, 609] width 519 height 603
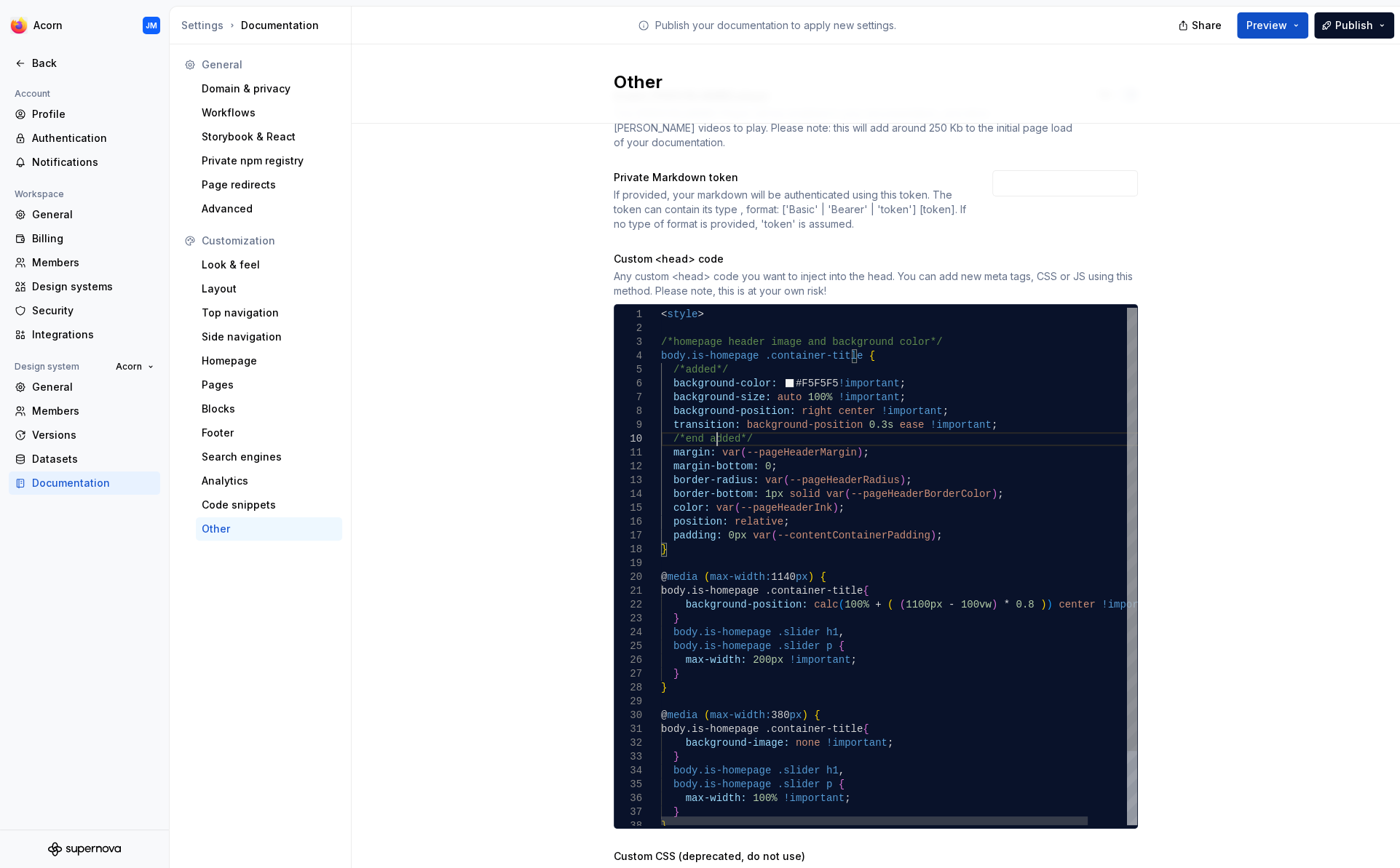
click at [873, 433] on div "body.is-homepage .slider p { max-width: 100% !important ; } } } } @ media ( max…" at bounding box center [921, 609] width 519 height 603
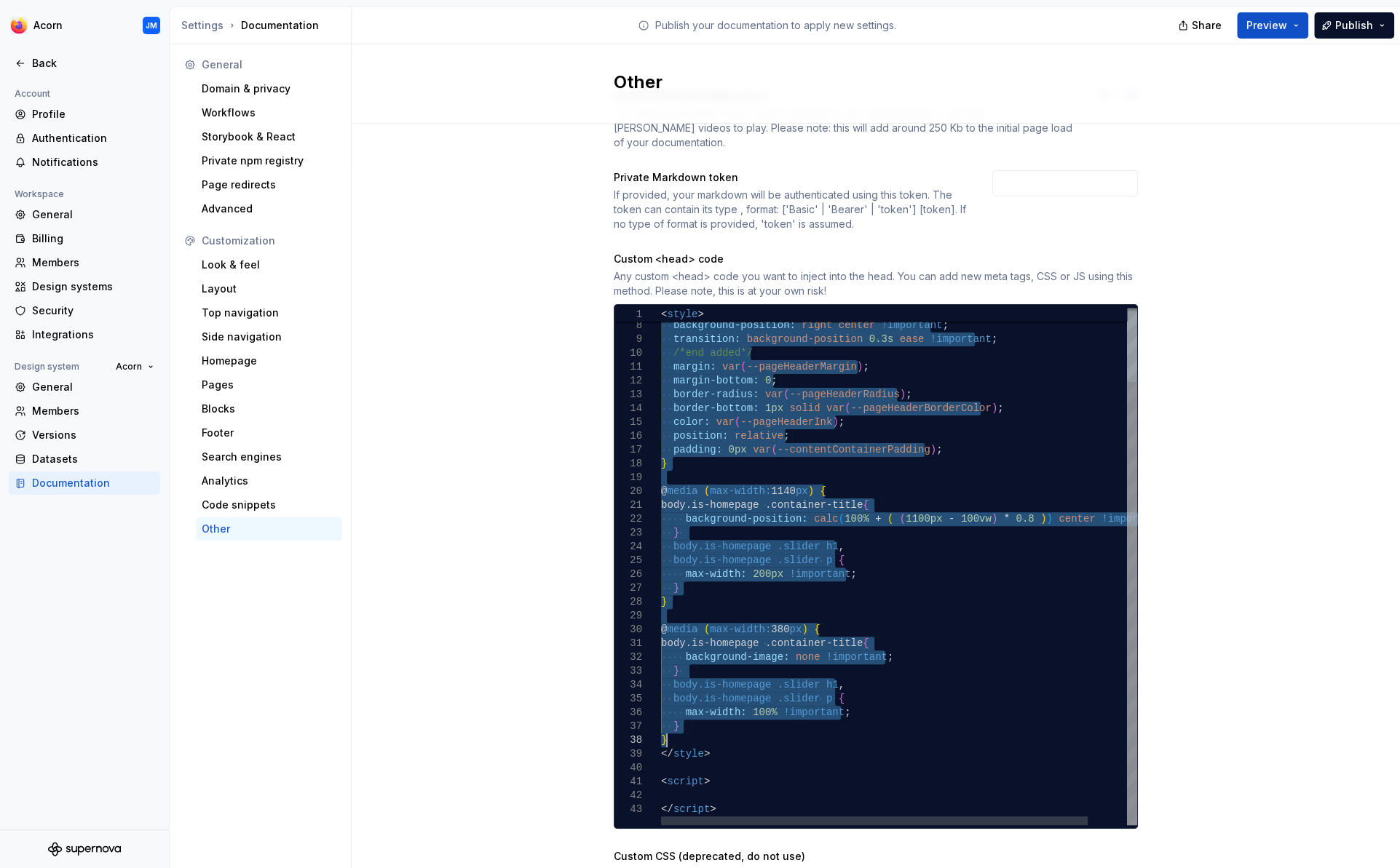
drag, startPoint x: 665, startPoint y: 314, endPoint x: 787, endPoint y: 723, distance: 426.8
click at [787, 723] on div "body.is-homepage .slider p { max-width: 100% !important ; } } } } @ media ( max…" at bounding box center [921, 524] width 519 height 603
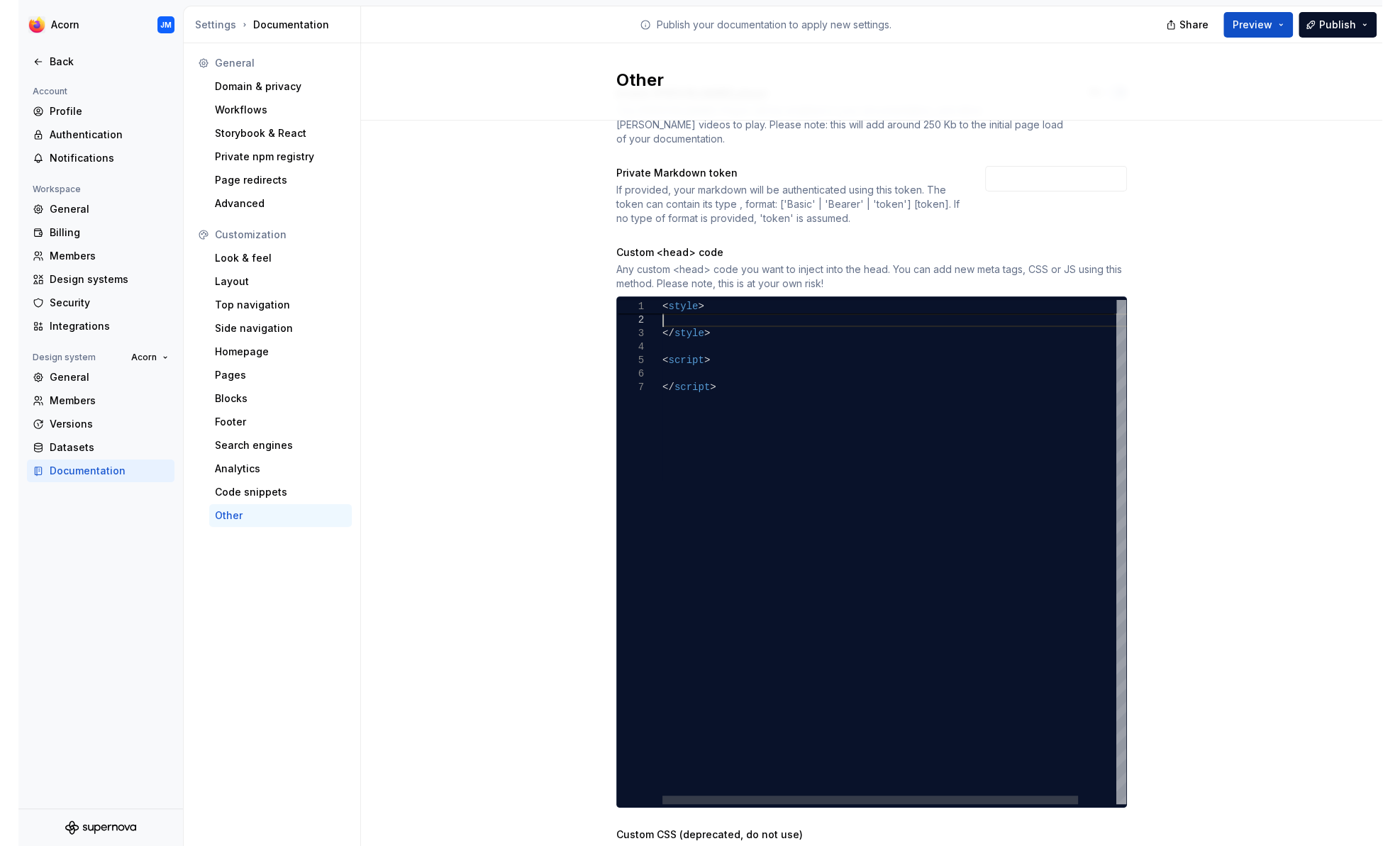
scroll to position [0, 0]
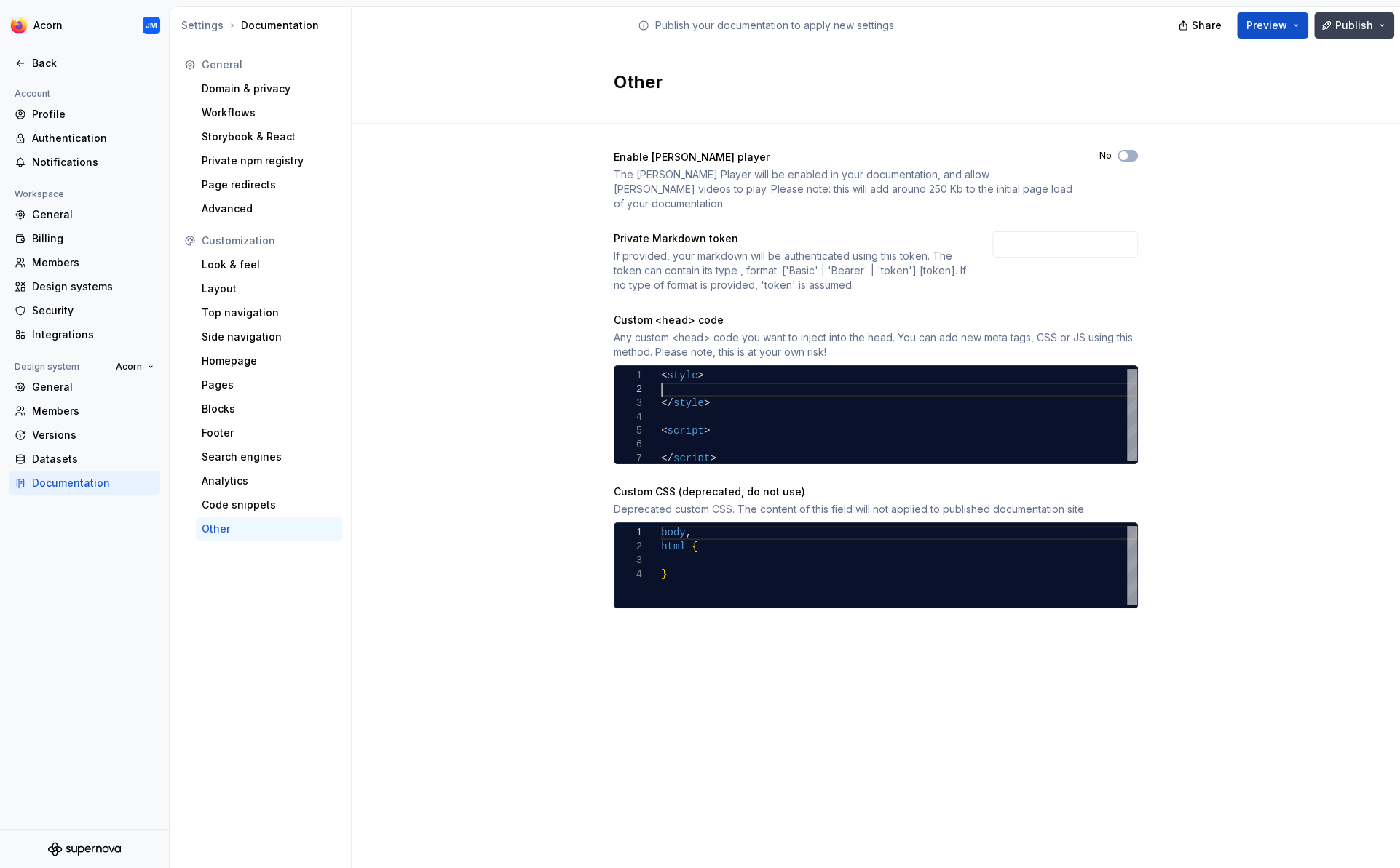
click at [1356, 24] on span "Publish" at bounding box center [1354, 25] width 38 height 15
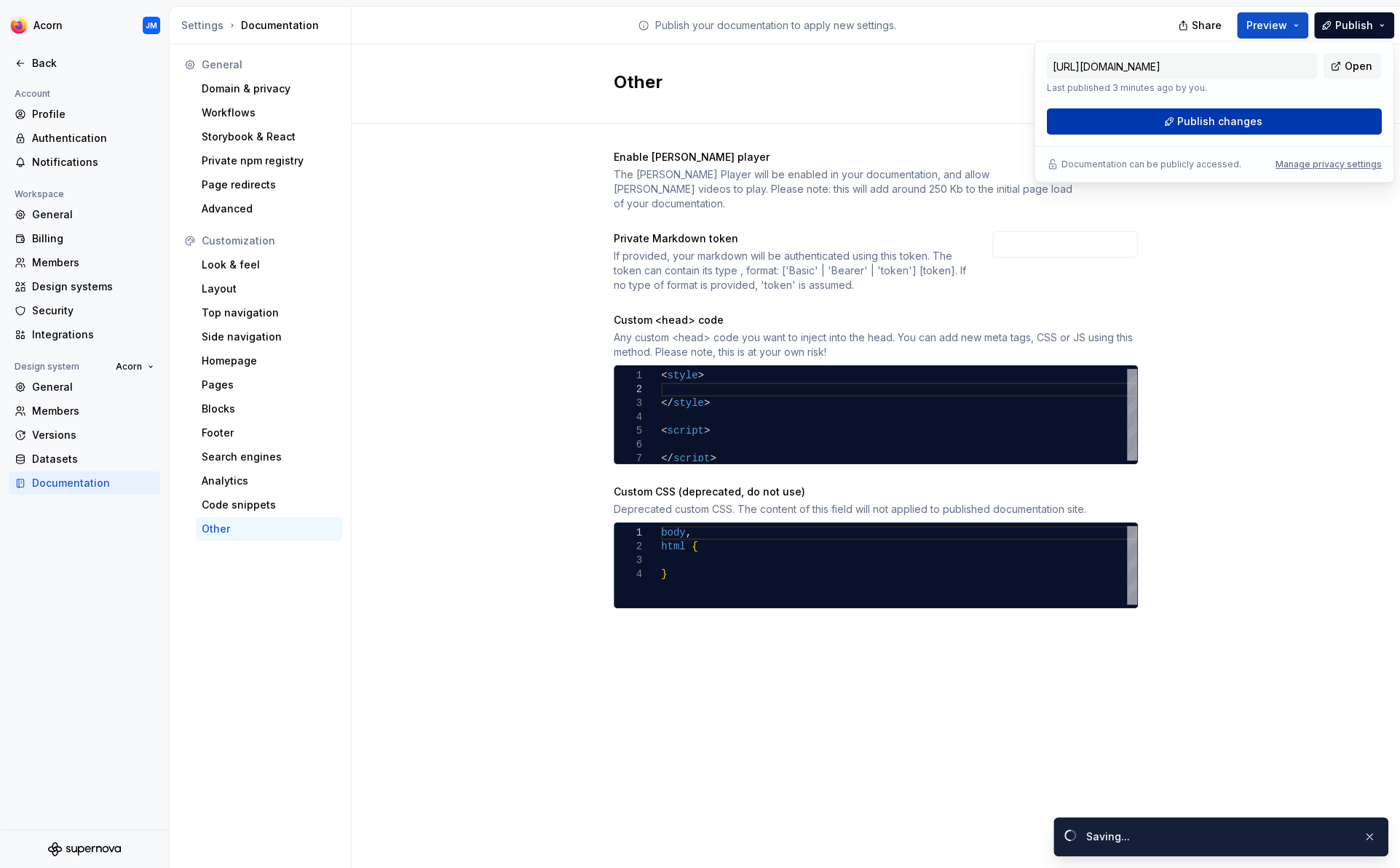
click at [1226, 117] on span "Publish changes" at bounding box center [1220, 121] width 85 height 15
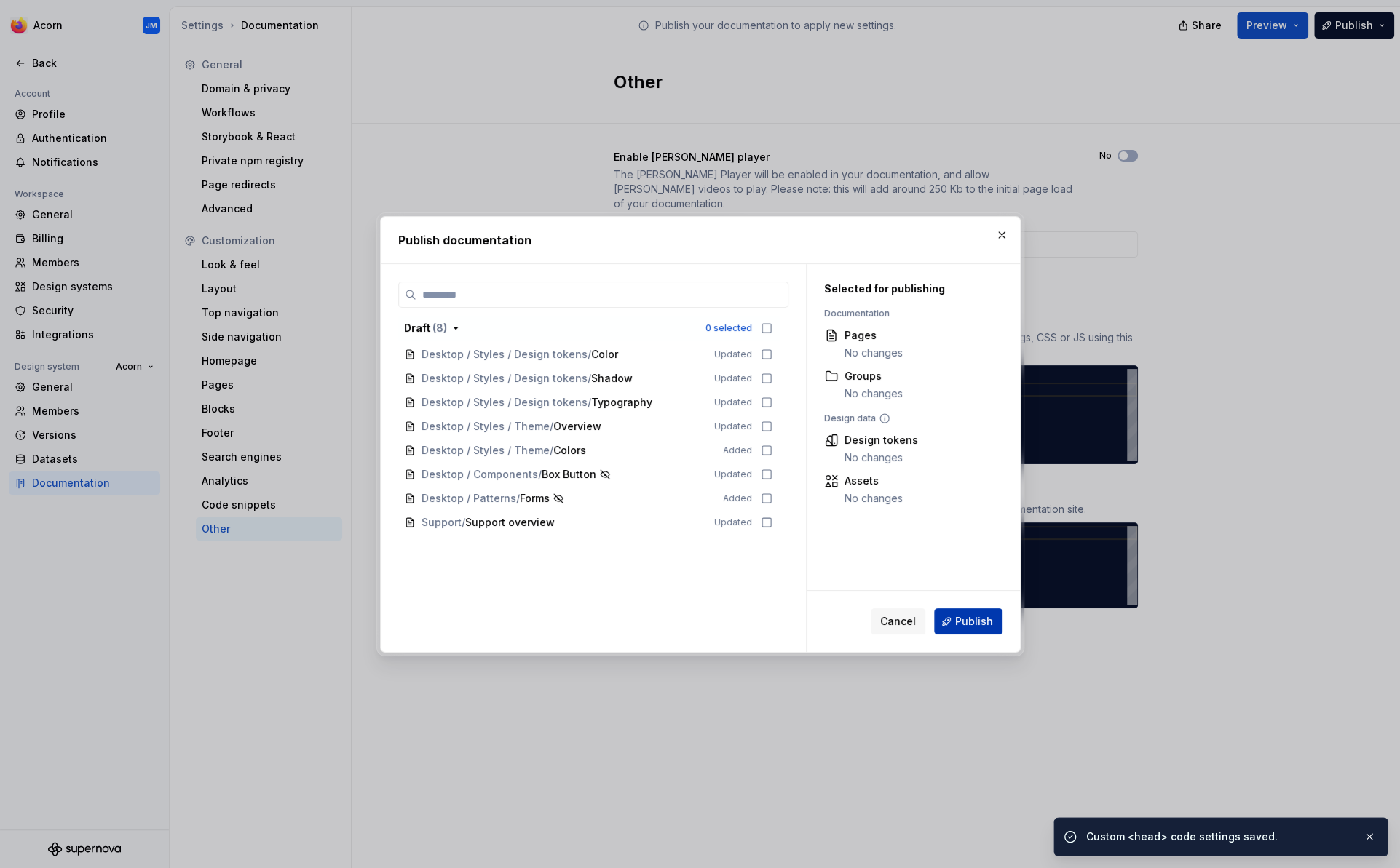
click at [966, 620] on span "Publish" at bounding box center [974, 621] width 38 height 15
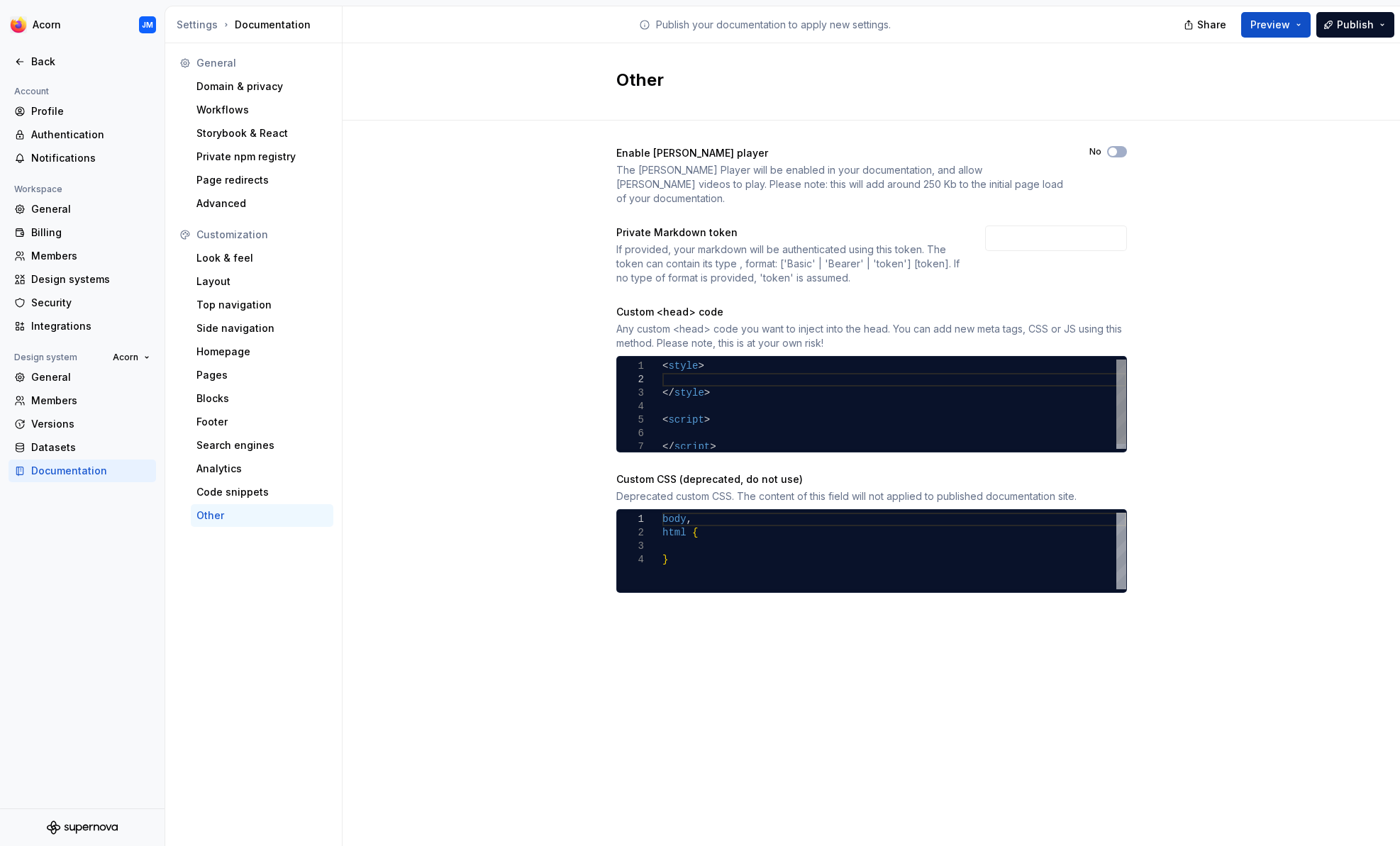
click at [684, 367] on div "</ style > < script > </ script > < style >" at bounding box center [894, 407] width 464 height 94
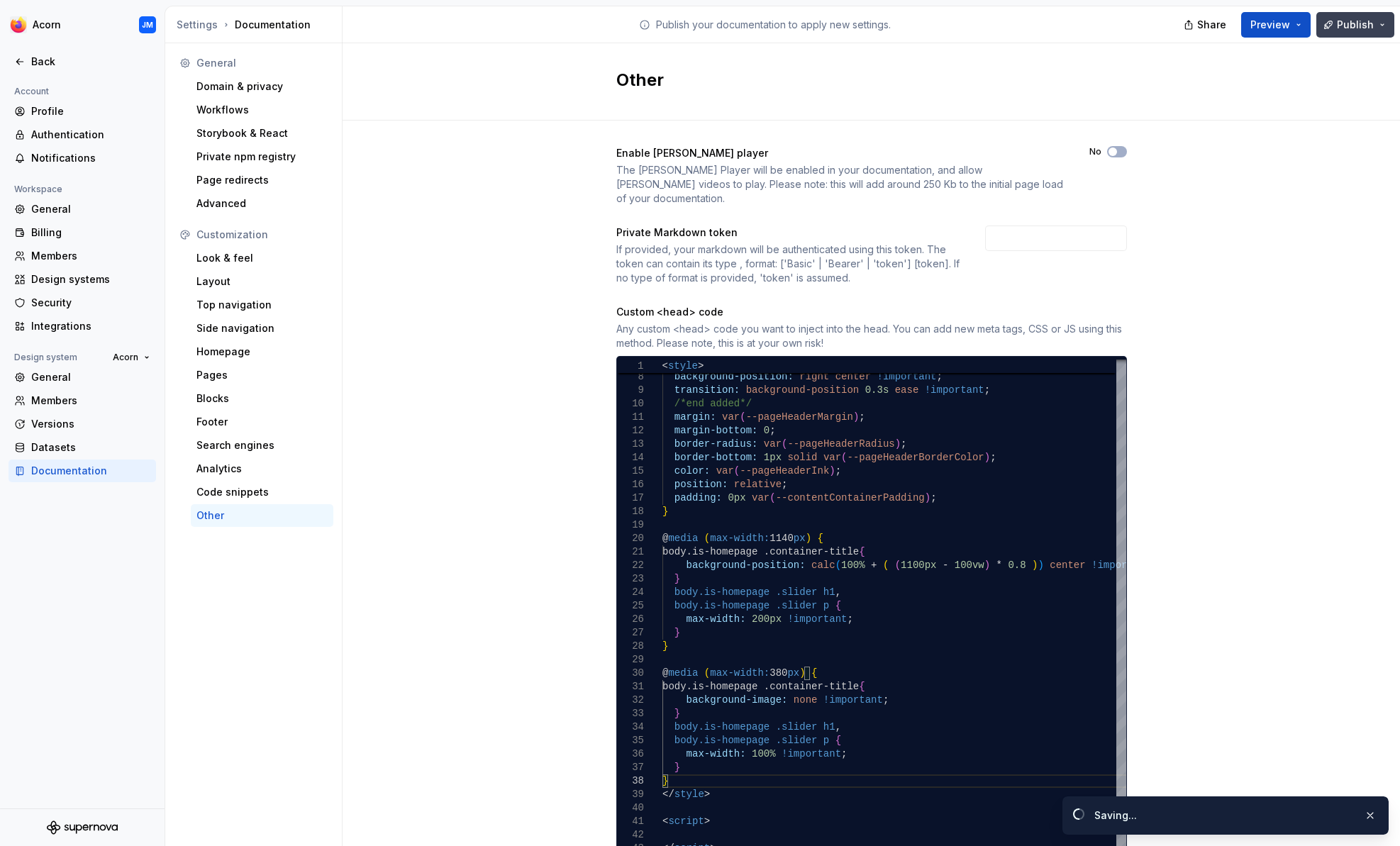
click at [1348, 24] on span "Publish" at bounding box center [1355, 24] width 37 height 14
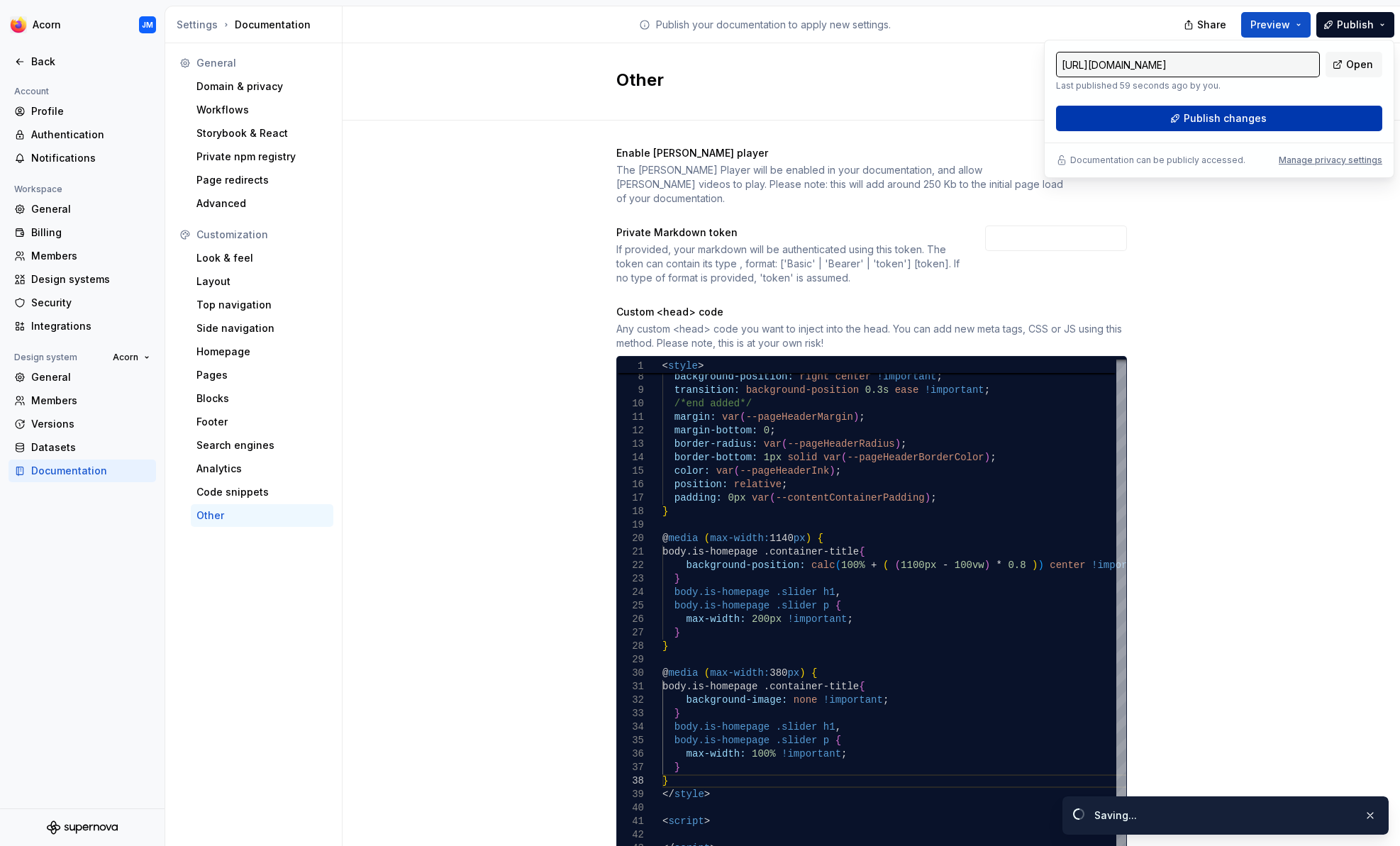
click at [1248, 118] on span "Publish changes" at bounding box center [1225, 118] width 83 height 14
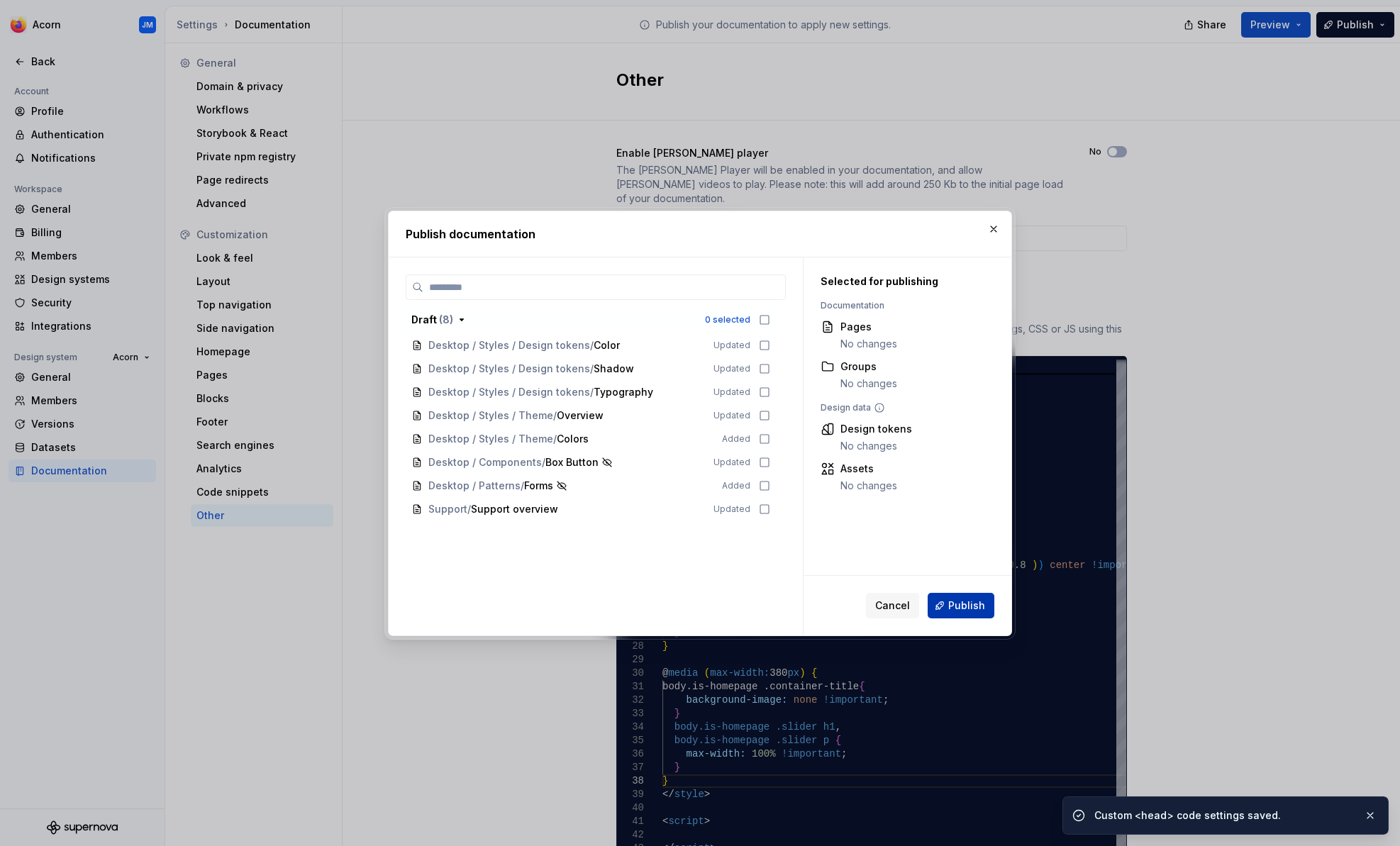
click at [965, 607] on span "Publish" at bounding box center [967, 606] width 37 height 14
